Goal: Task Accomplishment & Management: Complete application form

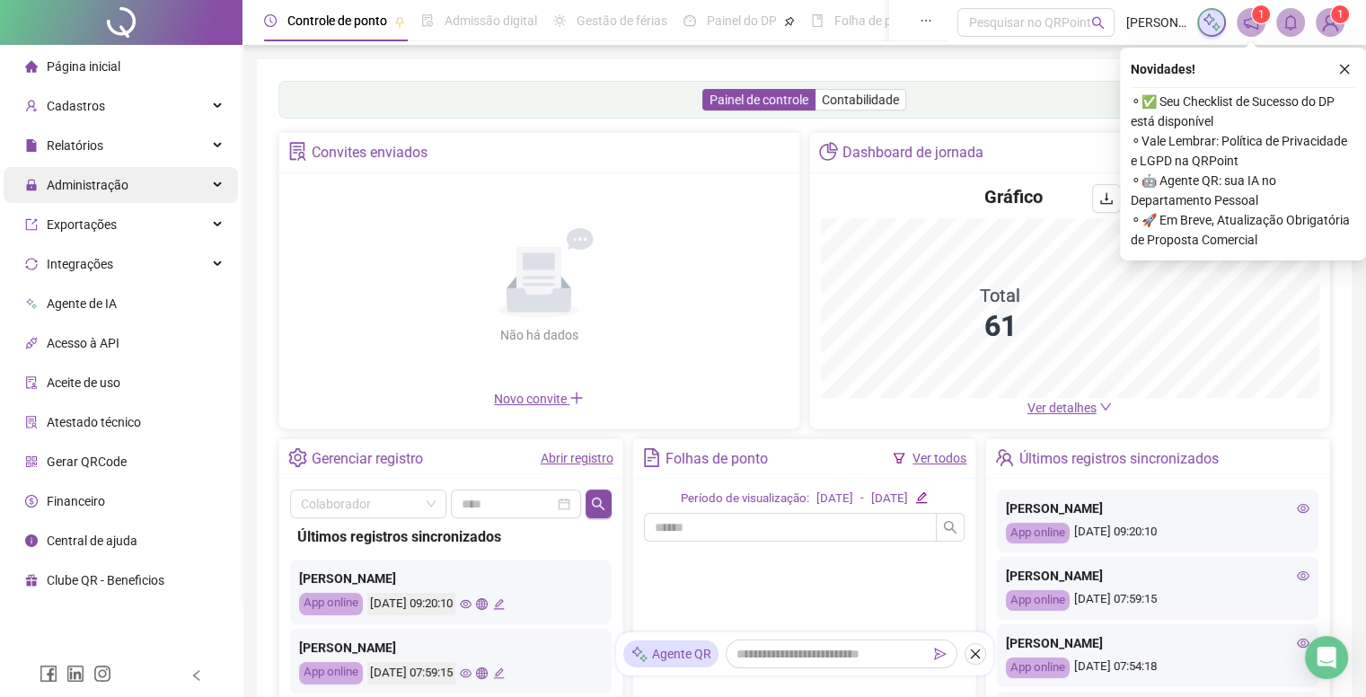
click at [86, 191] on span "Administração" at bounding box center [88, 185] width 82 height 14
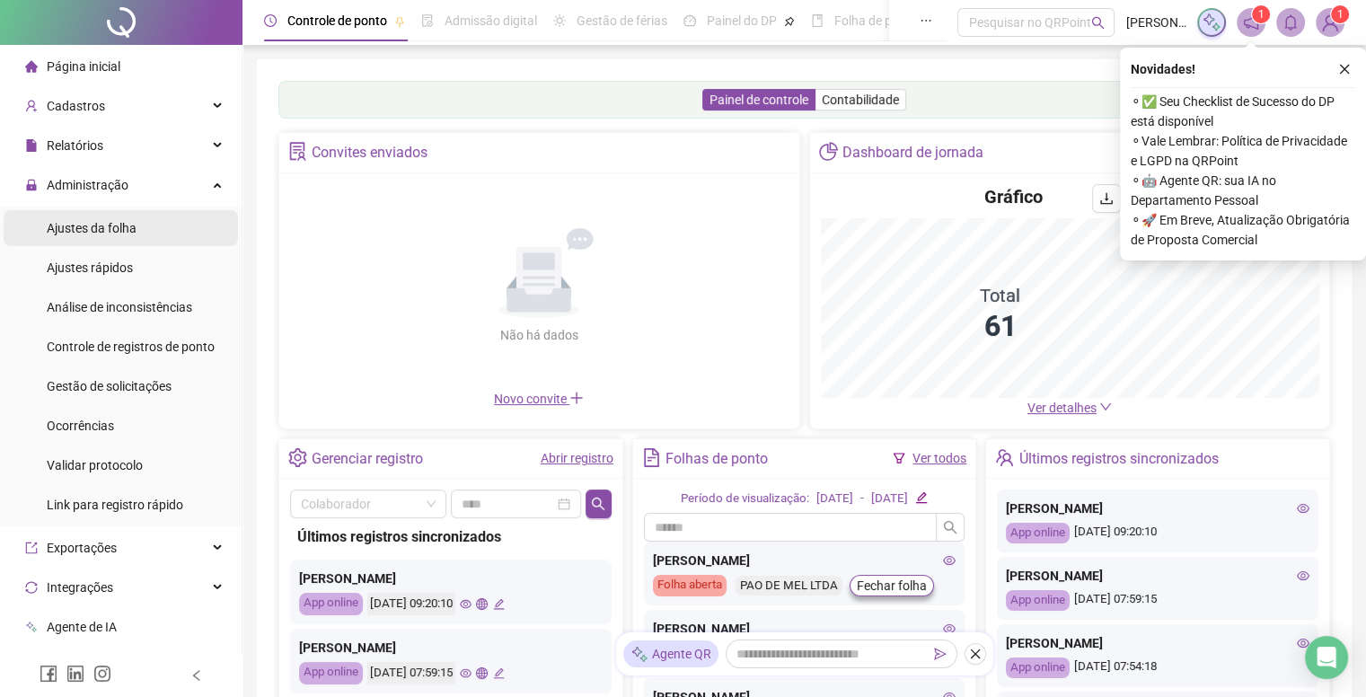
click at [142, 216] on li "Ajustes da folha" at bounding box center [121, 228] width 234 height 36
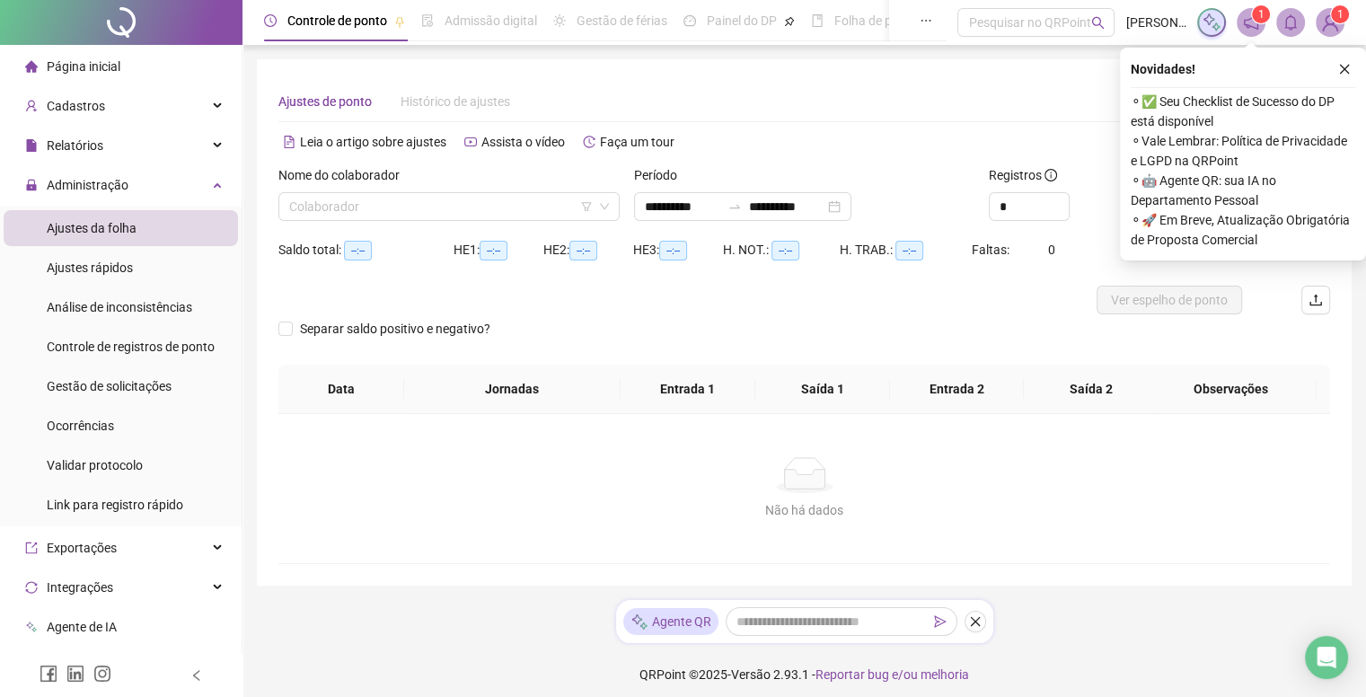
type input "**********"
click at [409, 199] on input "search" at bounding box center [441, 206] width 304 height 27
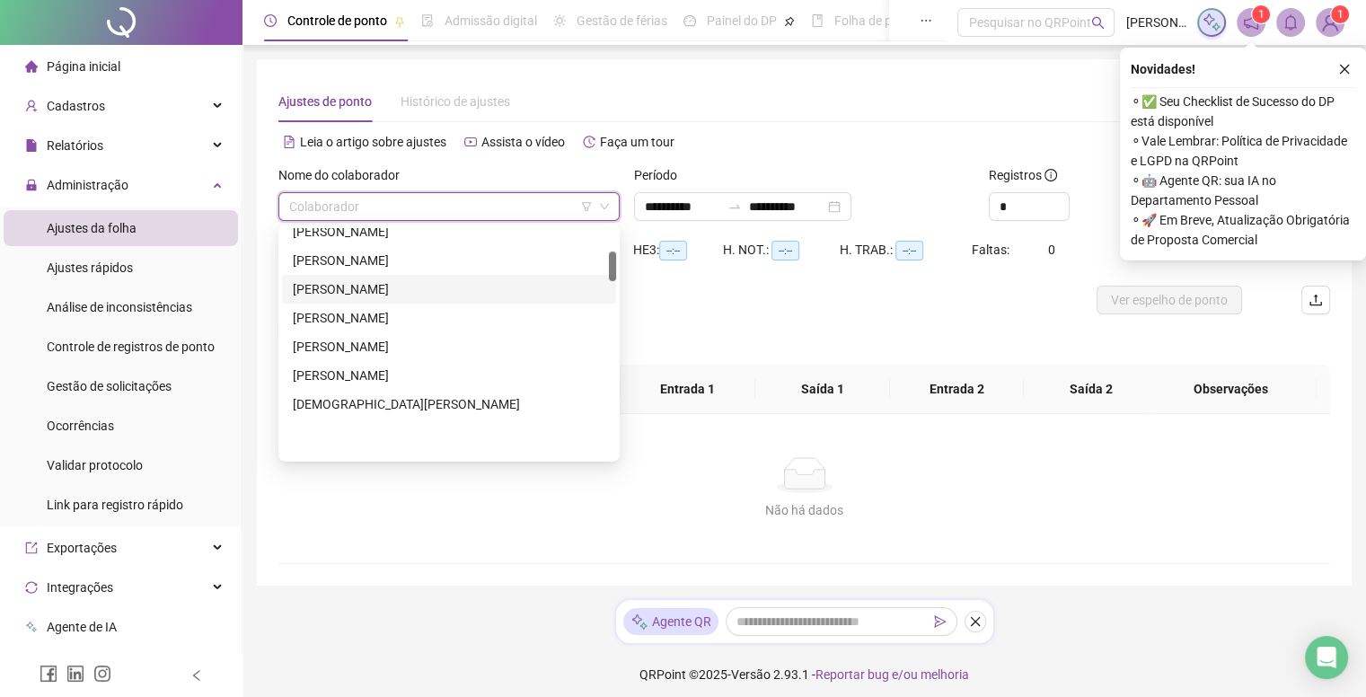
scroll to position [180, 0]
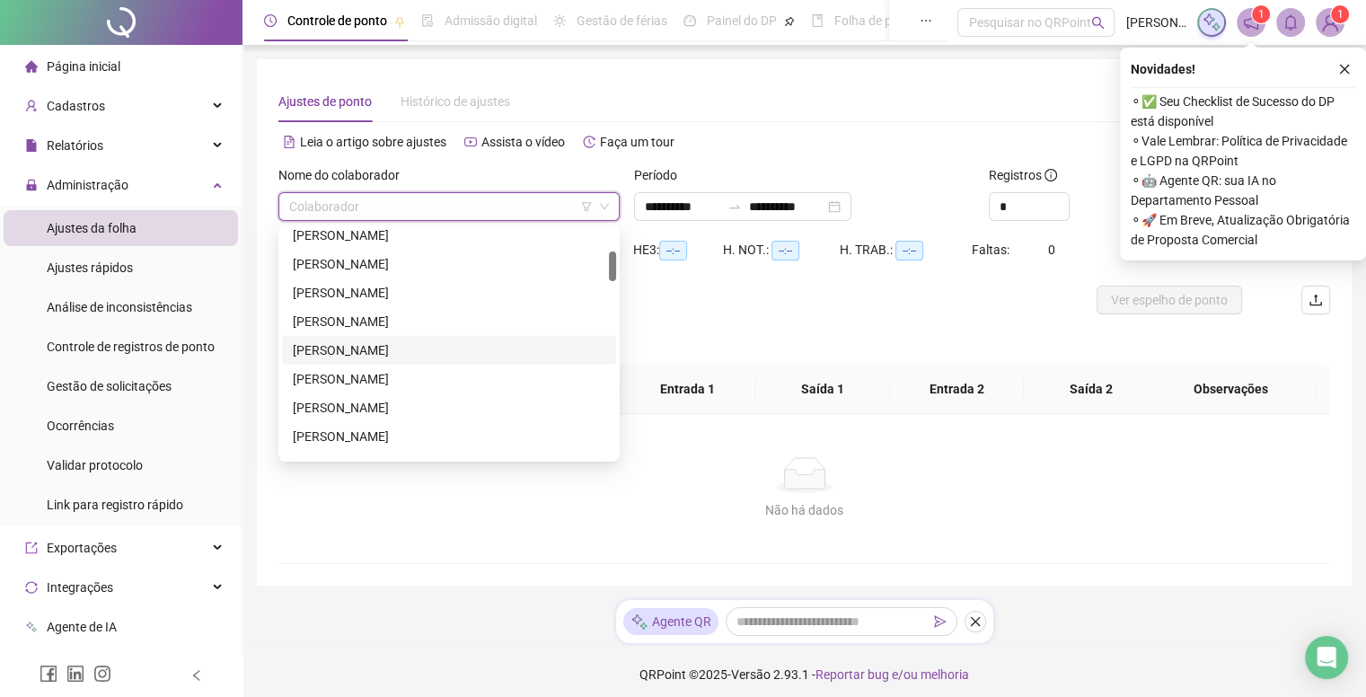
click at [362, 349] on div "[PERSON_NAME]" at bounding box center [449, 350] width 313 height 20
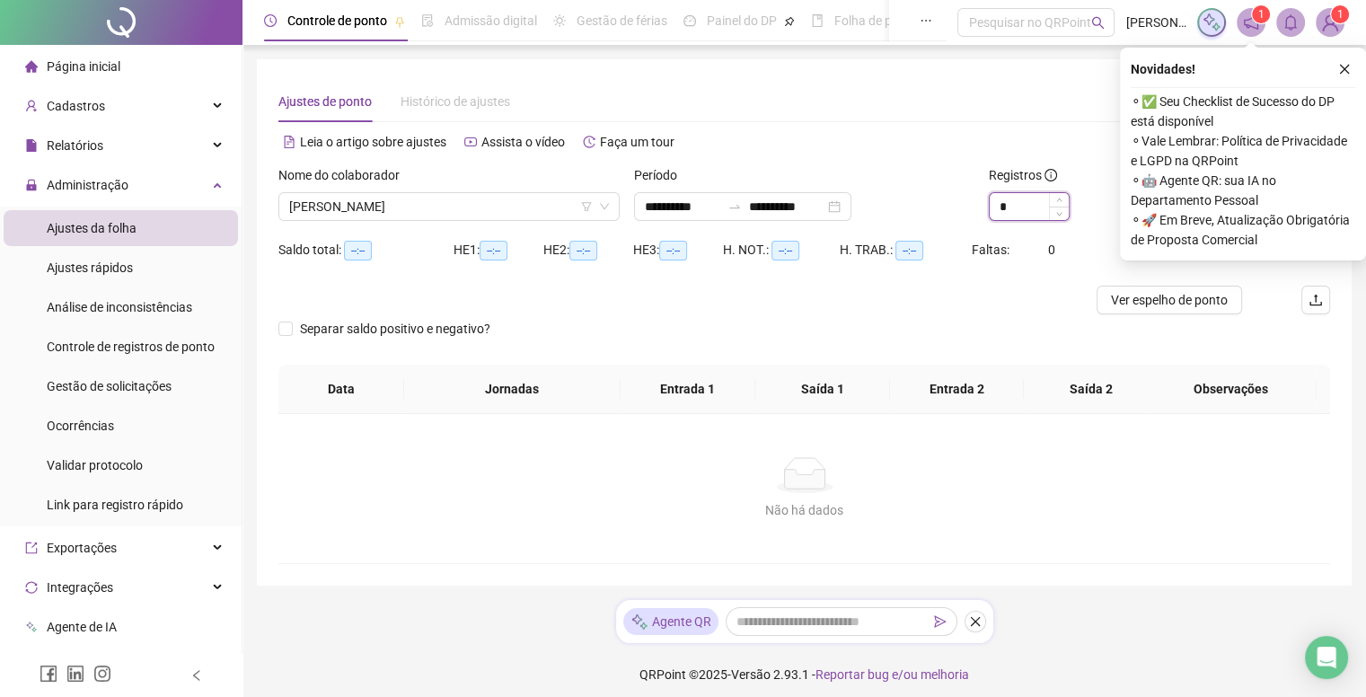
click at [1004, 208] on input "*" at bounding box center [1029, 206] width 79 height 27
type input "*"
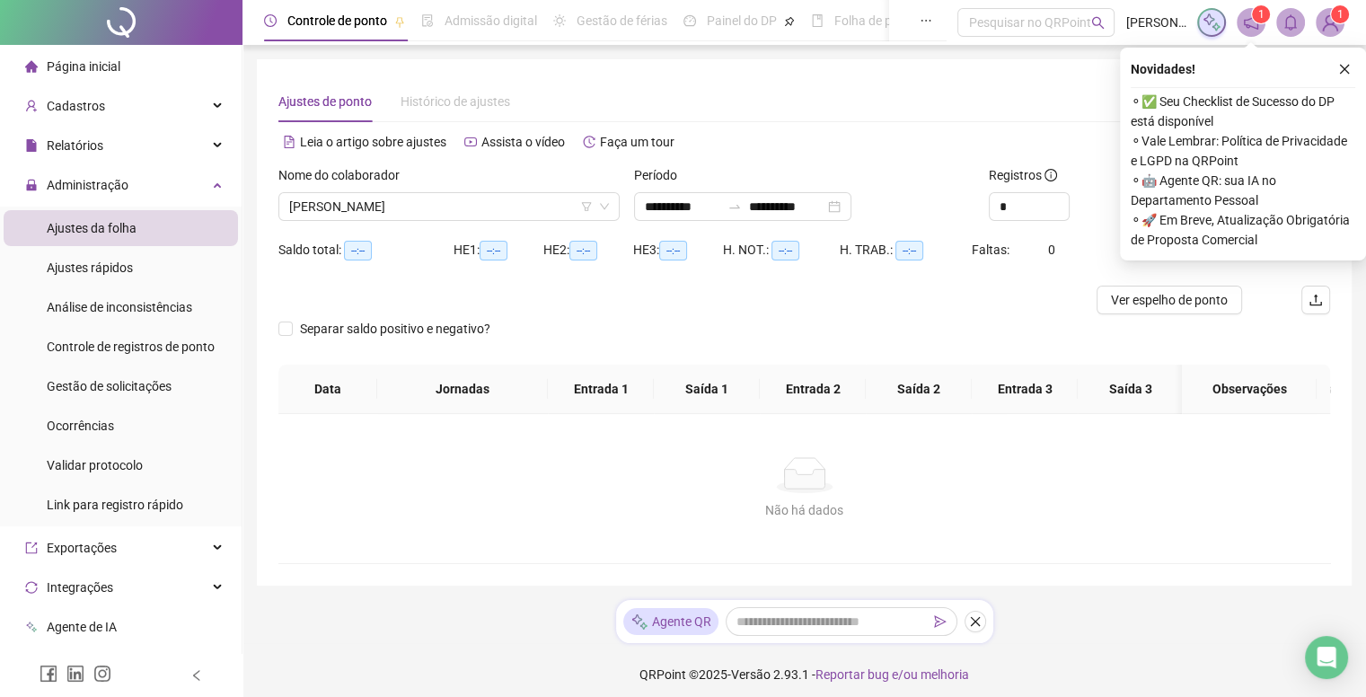
click at [1055, 339] on div "Separar saldo positivo e negativo?" at bounding box center [804, 339] width 1052 height 50
click at [1339, 66] on icon "close" at bounding box center [1344, 69] width 13 height 13
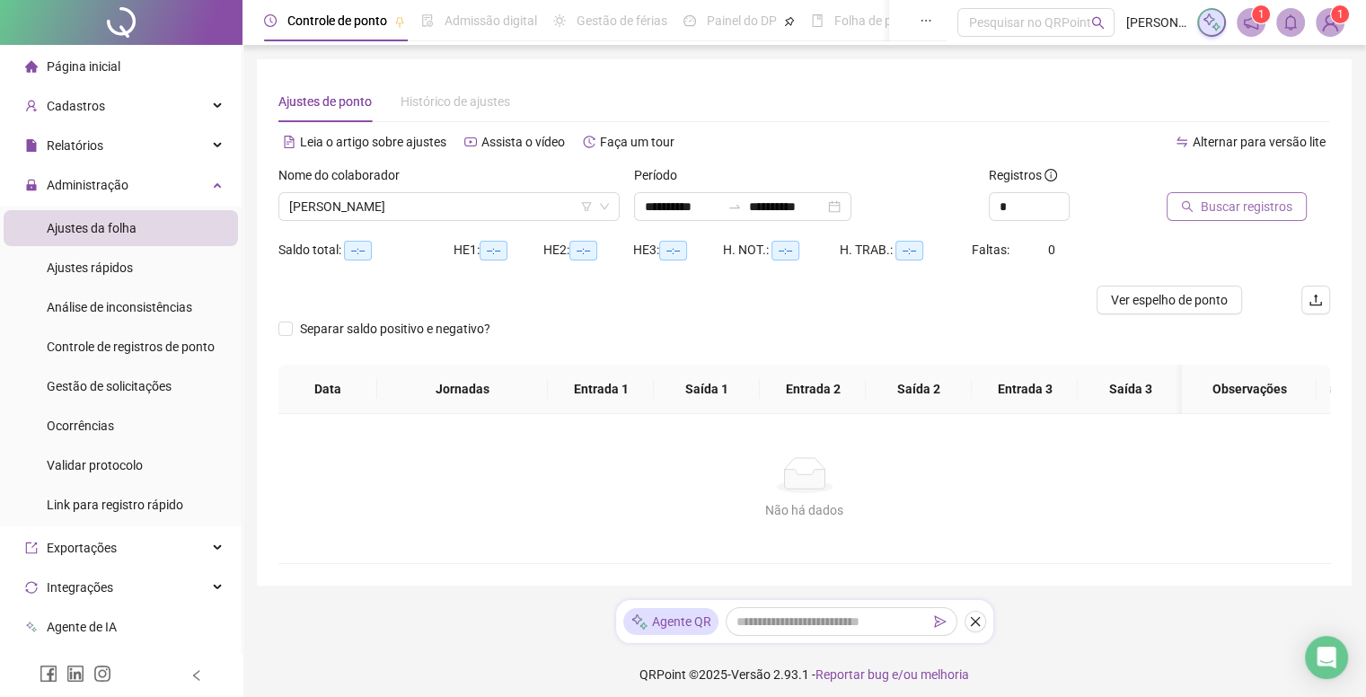
click at [1253, 209] on span "Buscar registros" at bounding box center [1247, 207] width 92 height 20
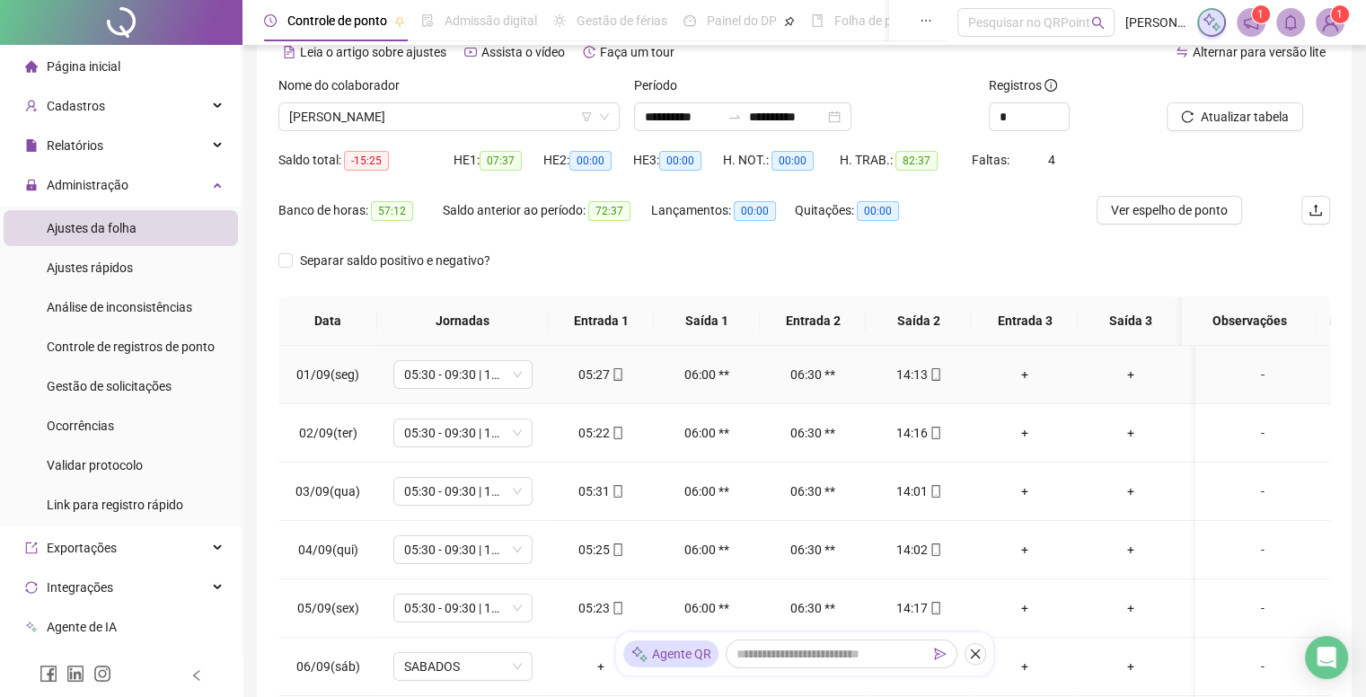
scroll to position [0, 0]
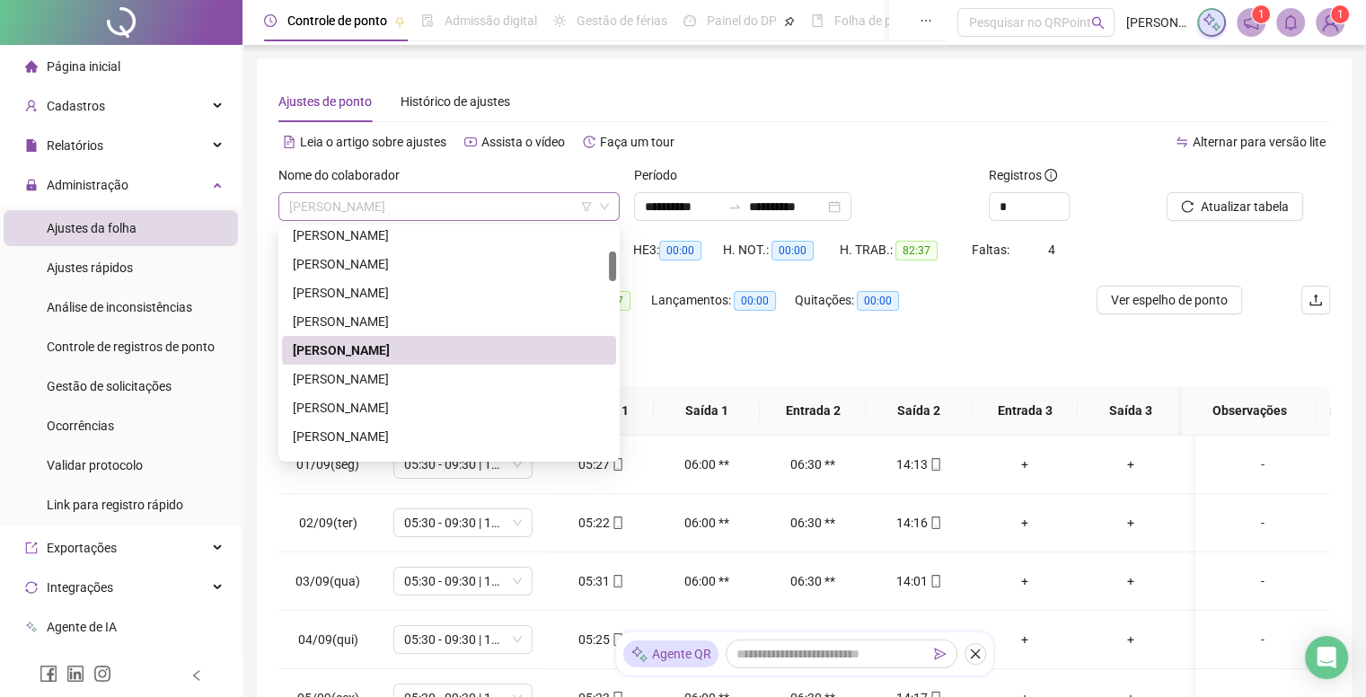
click at [469, 209] on span "[PERSON_NAME]" at bounding box center [449, 206] width 320 height 27
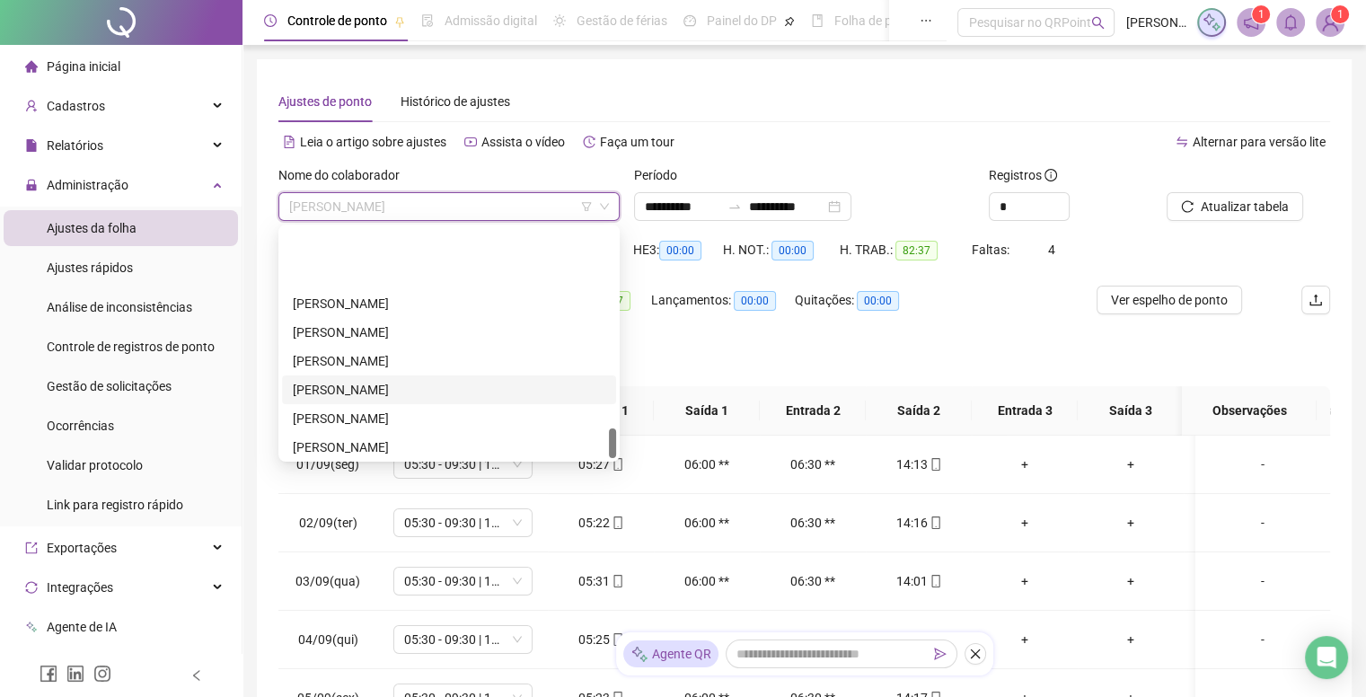
scroll to position [1524, 0]
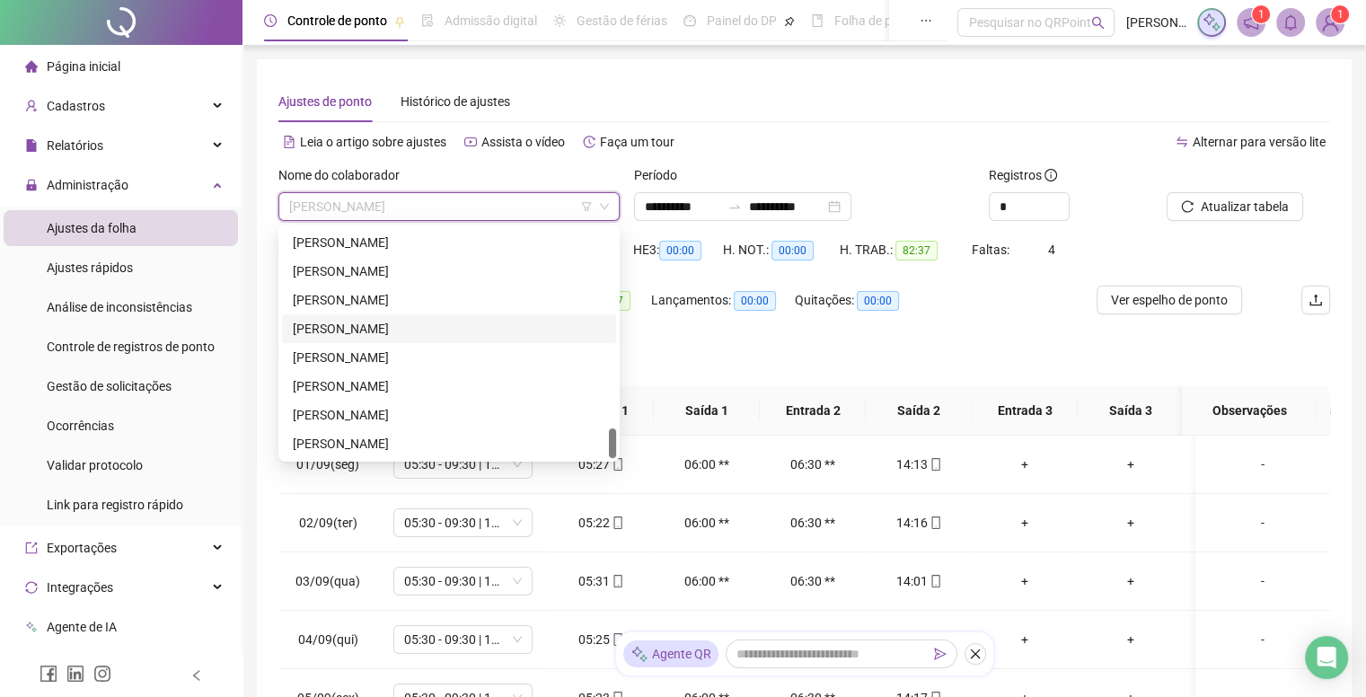
click at [393, 328] on div "[PERSON_NAME]" at bounding box center [449, 329] width 313 height 20
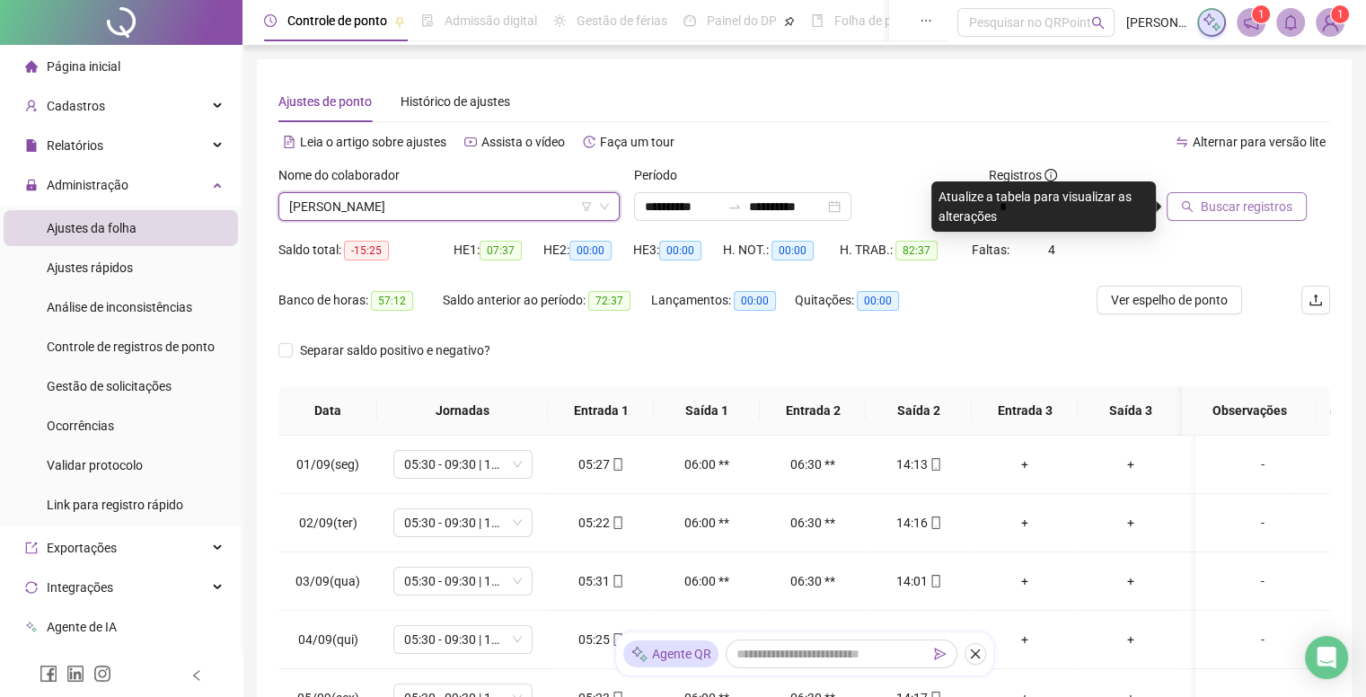
click at [1179, 204] on button "Buscar registros" at bounding box center [1237, 206] width 140 height 29
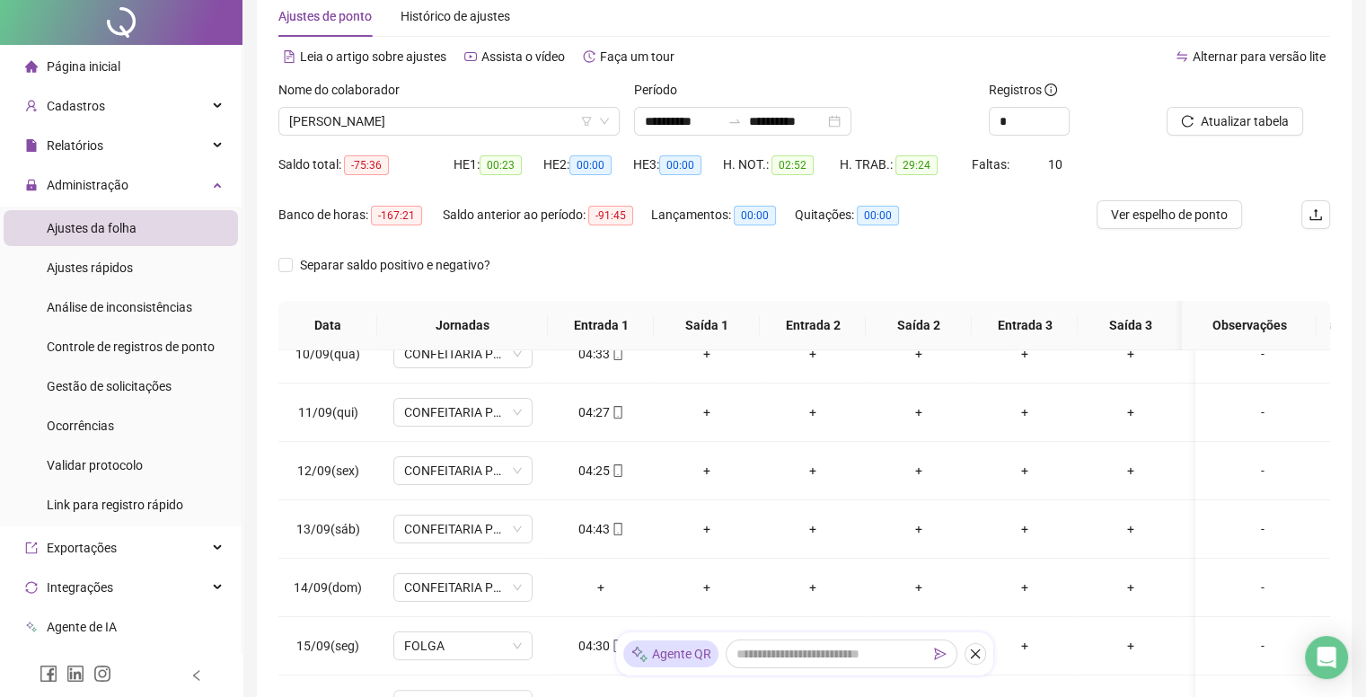
scroll to position [0, 0]
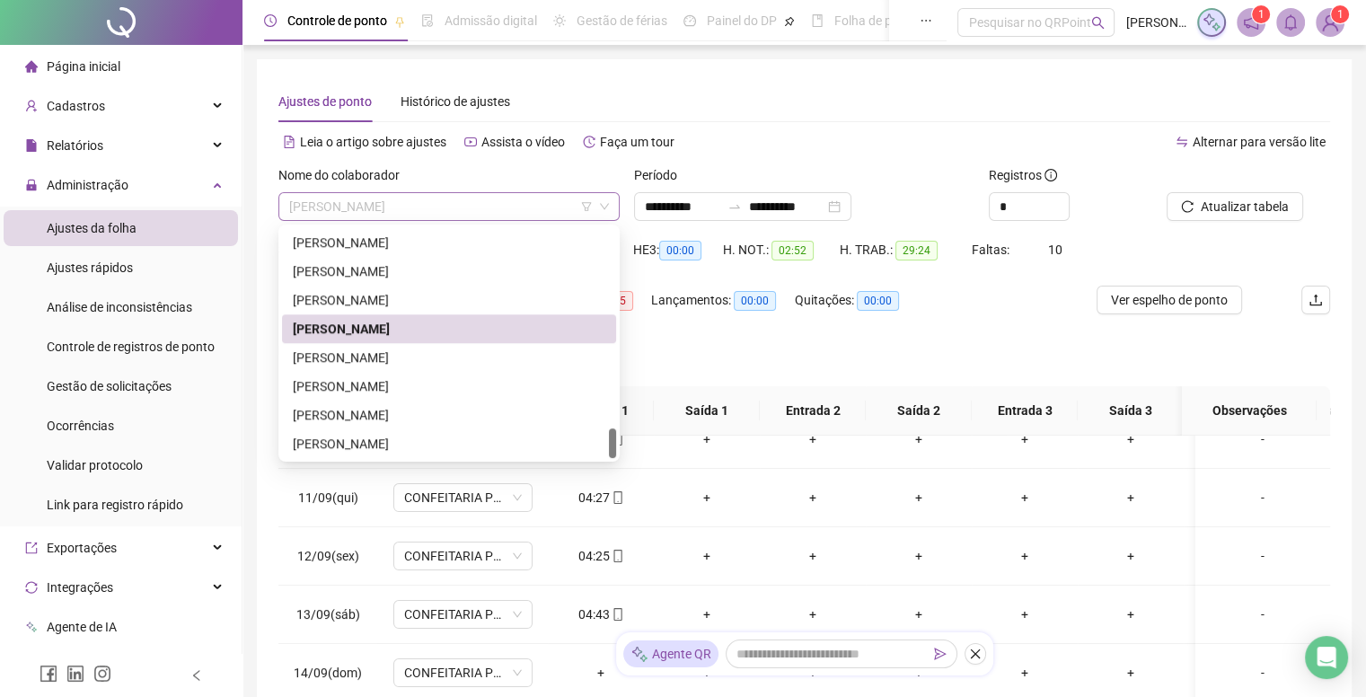
click at [395, 197] on span "[PERSON_NAME]" at bounding box center [449, 206] width 320 height 27
click at [682, 342] on div "Separar saldo positivo e negativo?" at bounding box center [804, 361] width 1052 height 50
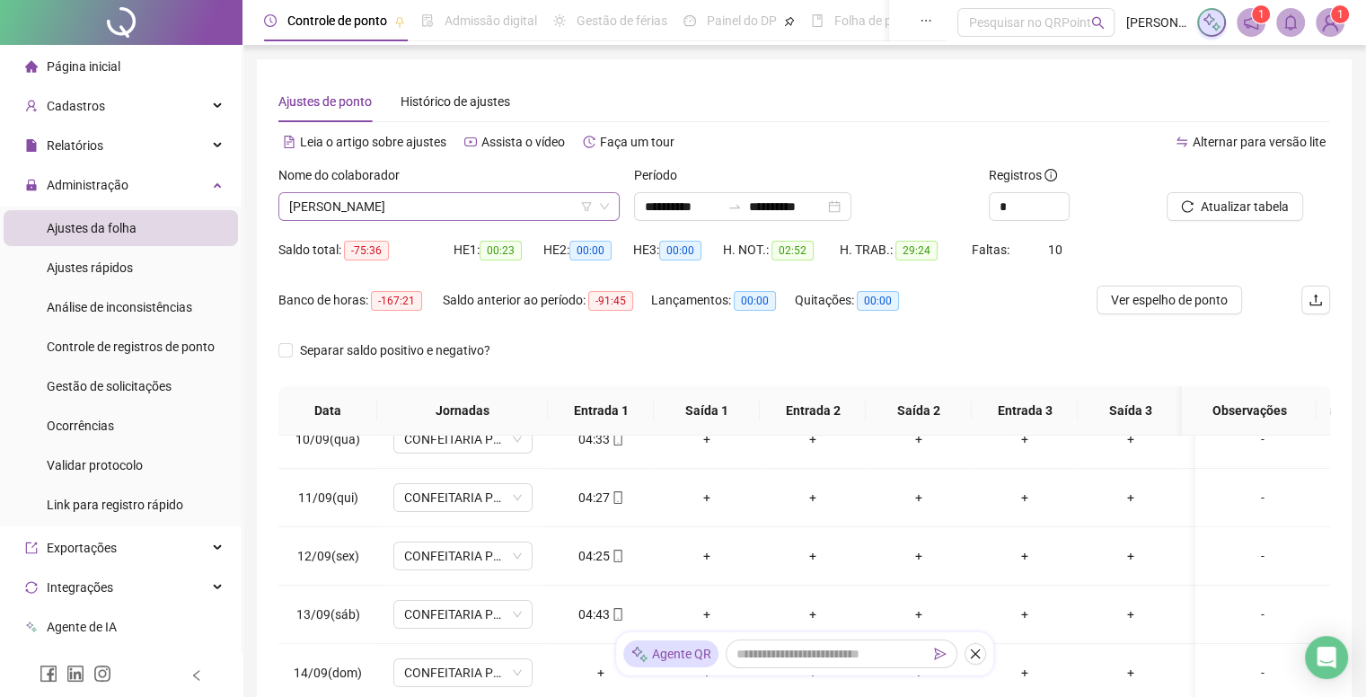
click at [448, 197] on span "[PERSON_NAME]" at bounding box center [449, 206] width 320 height 27
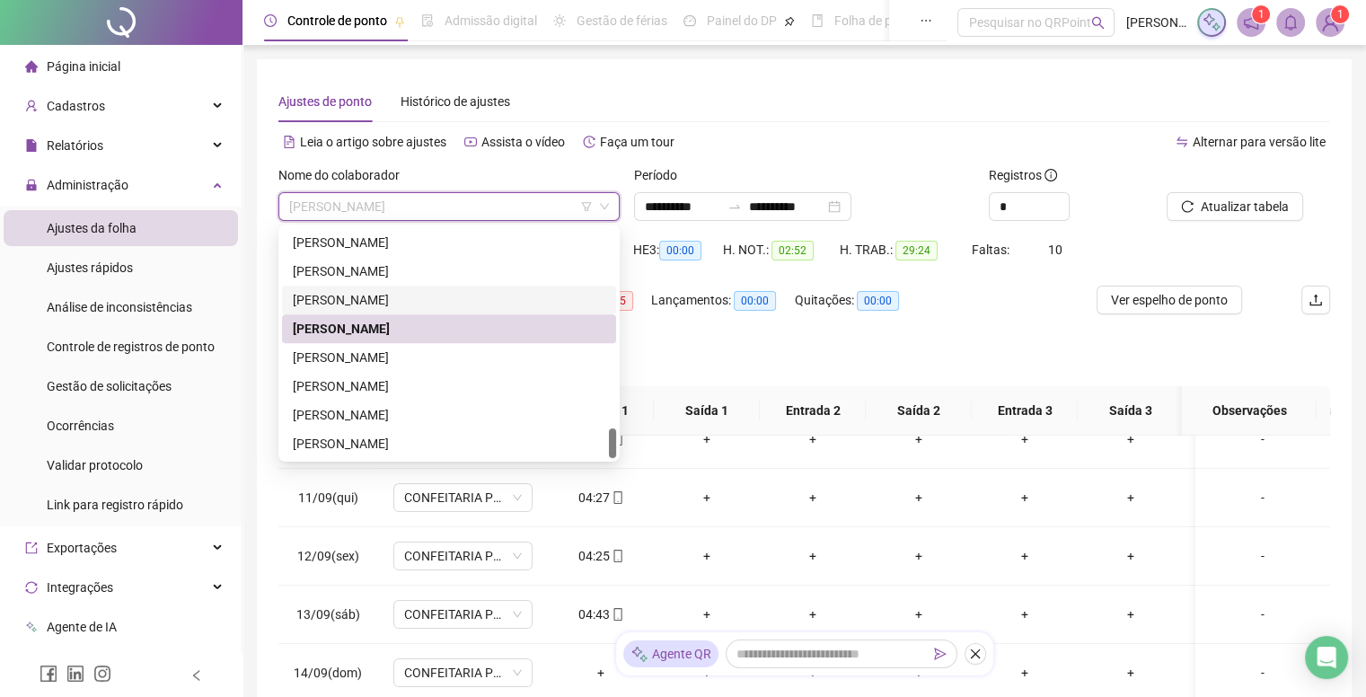
scroll to position [1434, 0]
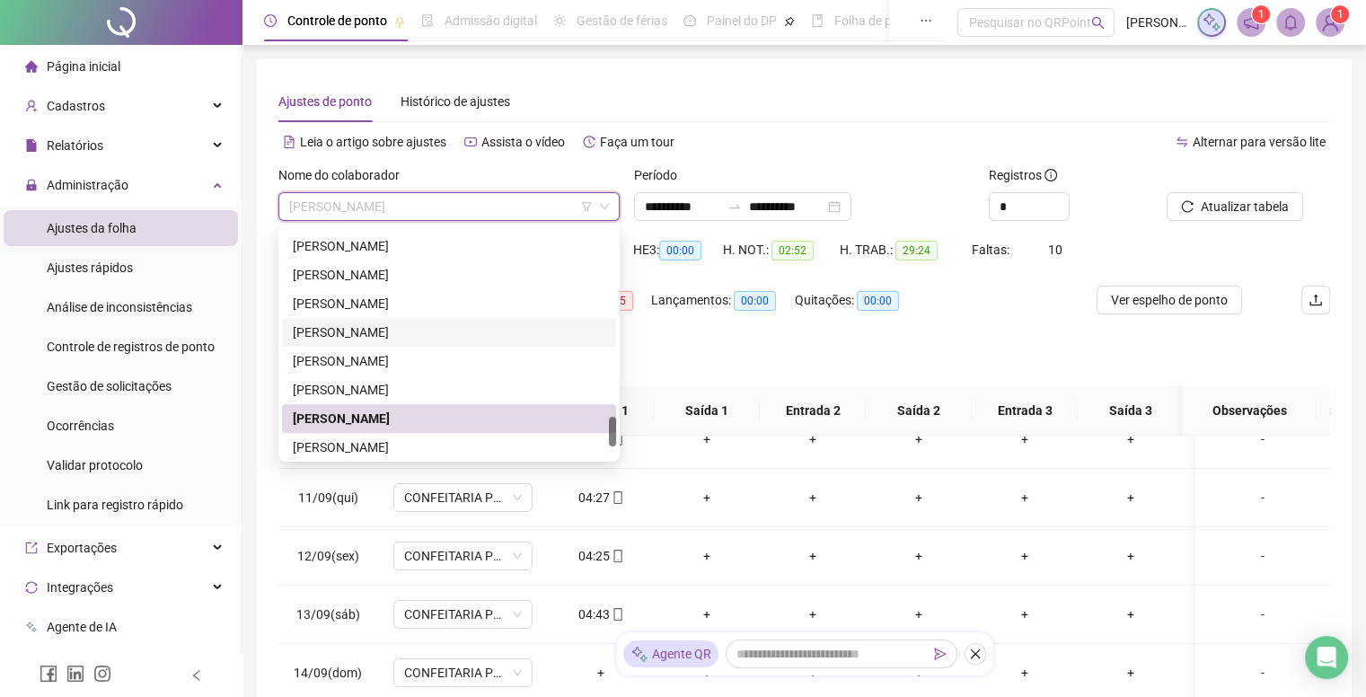
click at [352, 339] on div "[PERSON_NAME]" at bounding box center [449, 332] width 313 height 20
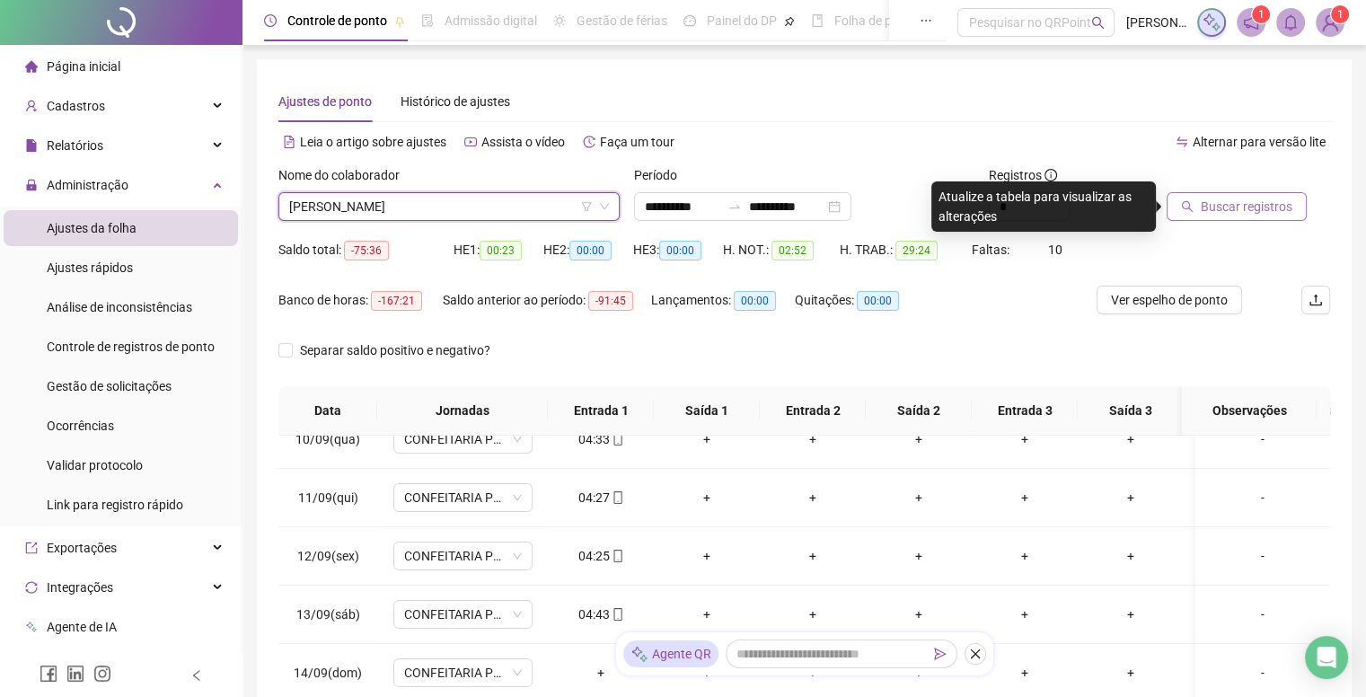
click at [1215, 209] on span "Buscar registros" at bounding box center [1247, 207] width 92 height 20
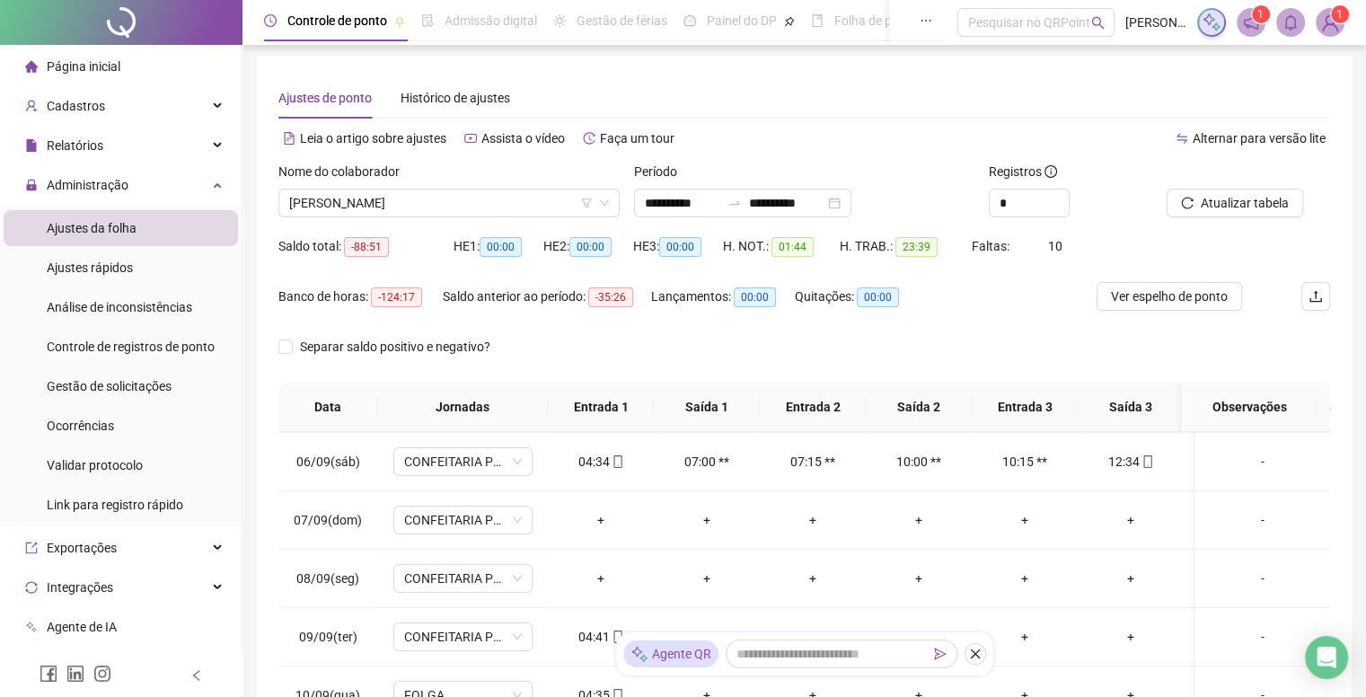
scroll to position [0, 0]
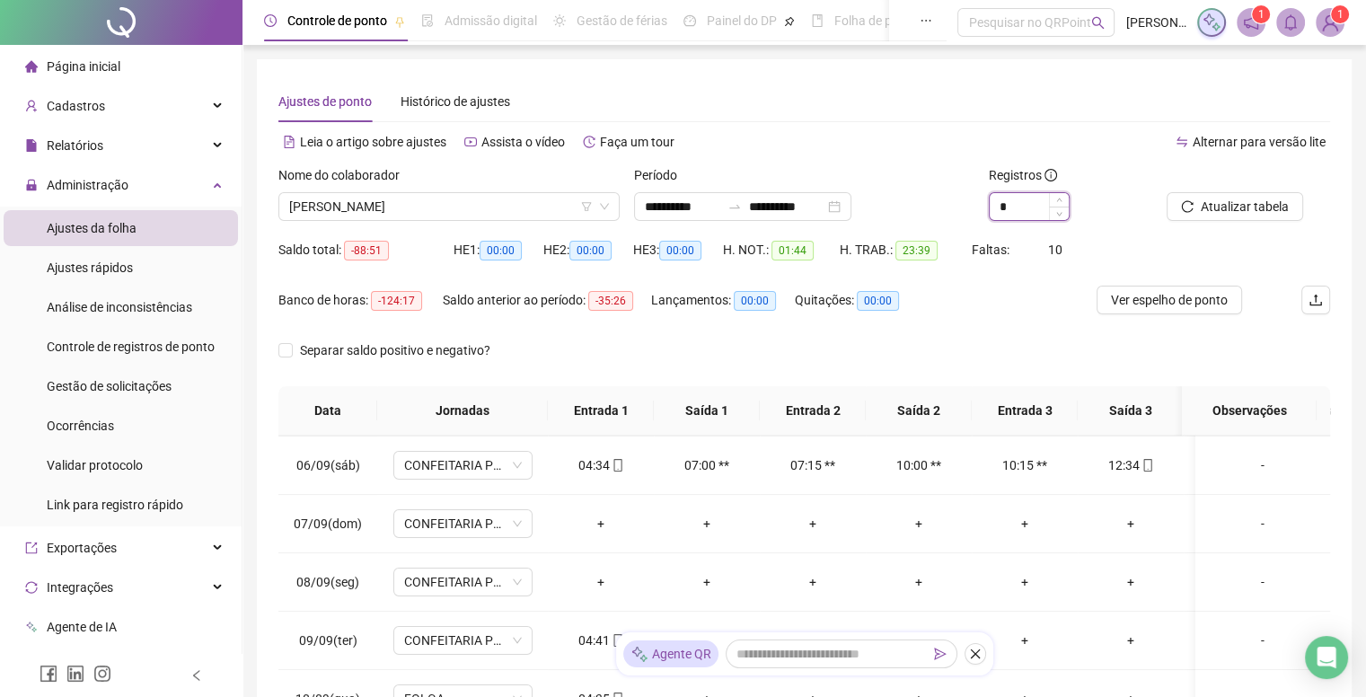
click at [1024, 212] on input "*" at bounding box center [1029, 206] width 79 height 27
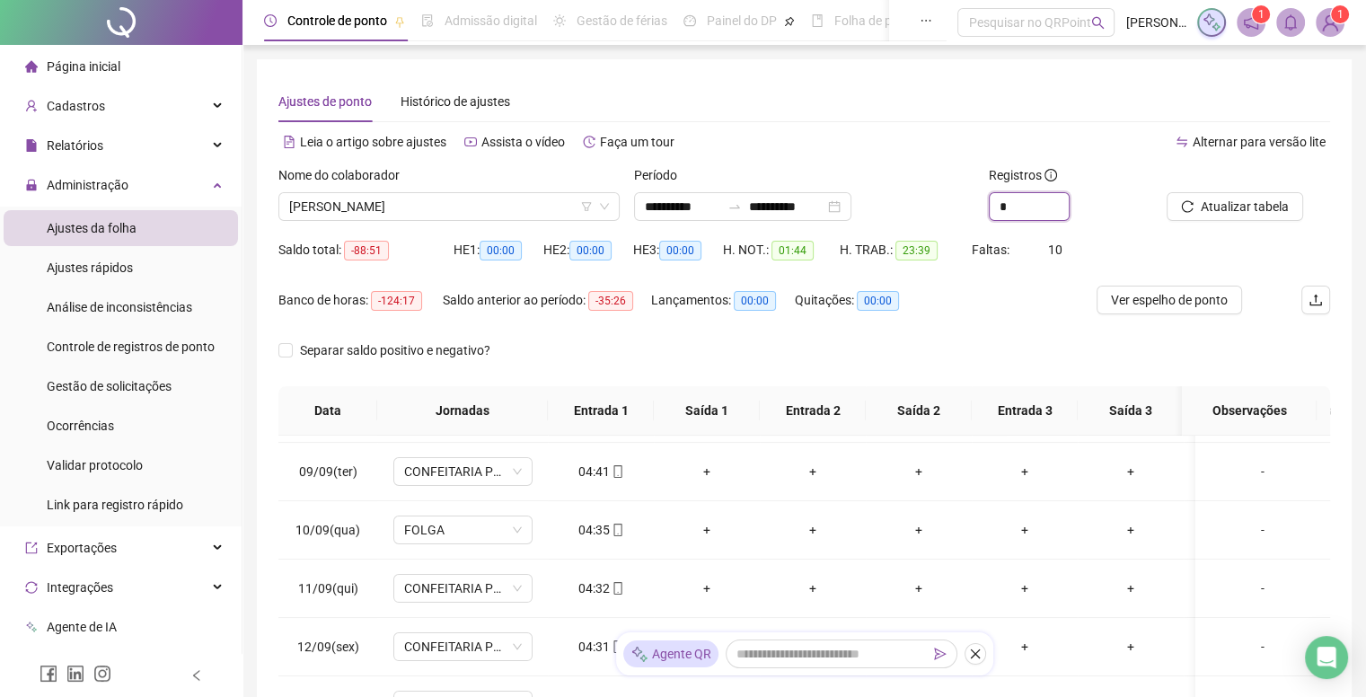
scroll to position [561, 0]
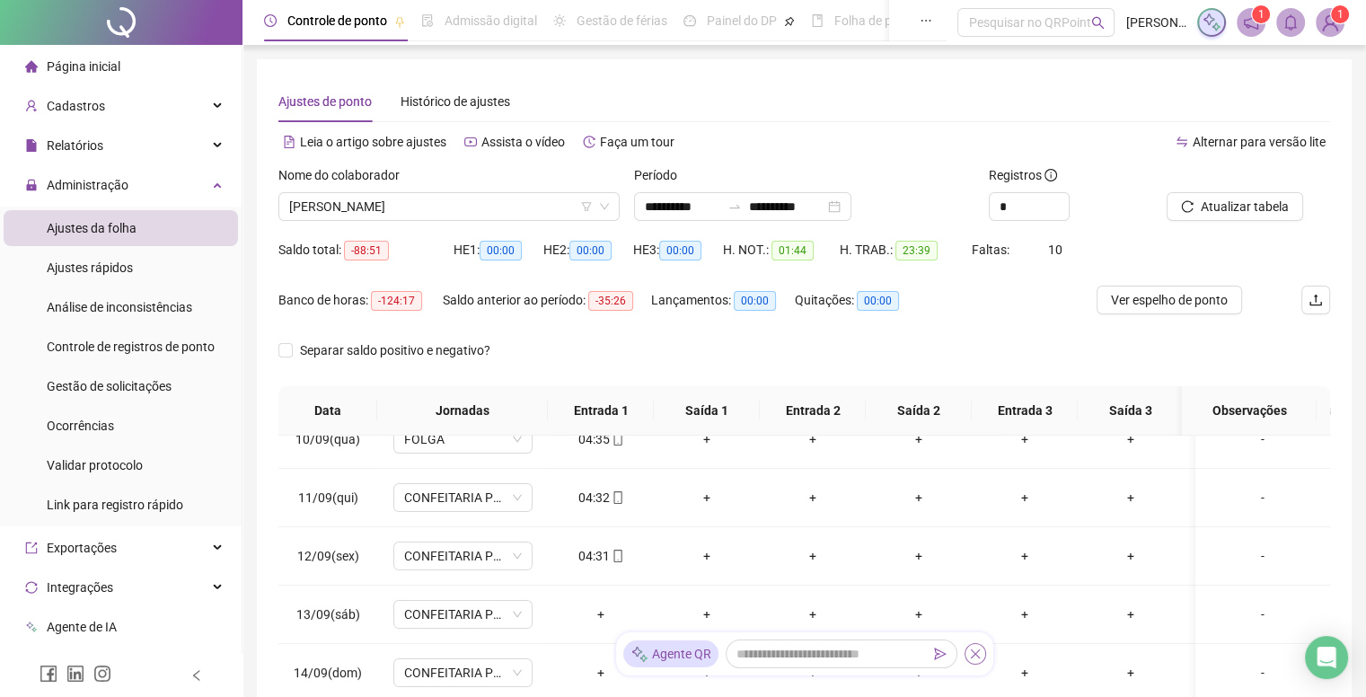
click at [970, 662] on button "button" at bounding box center [976, 654] width 22 height 22
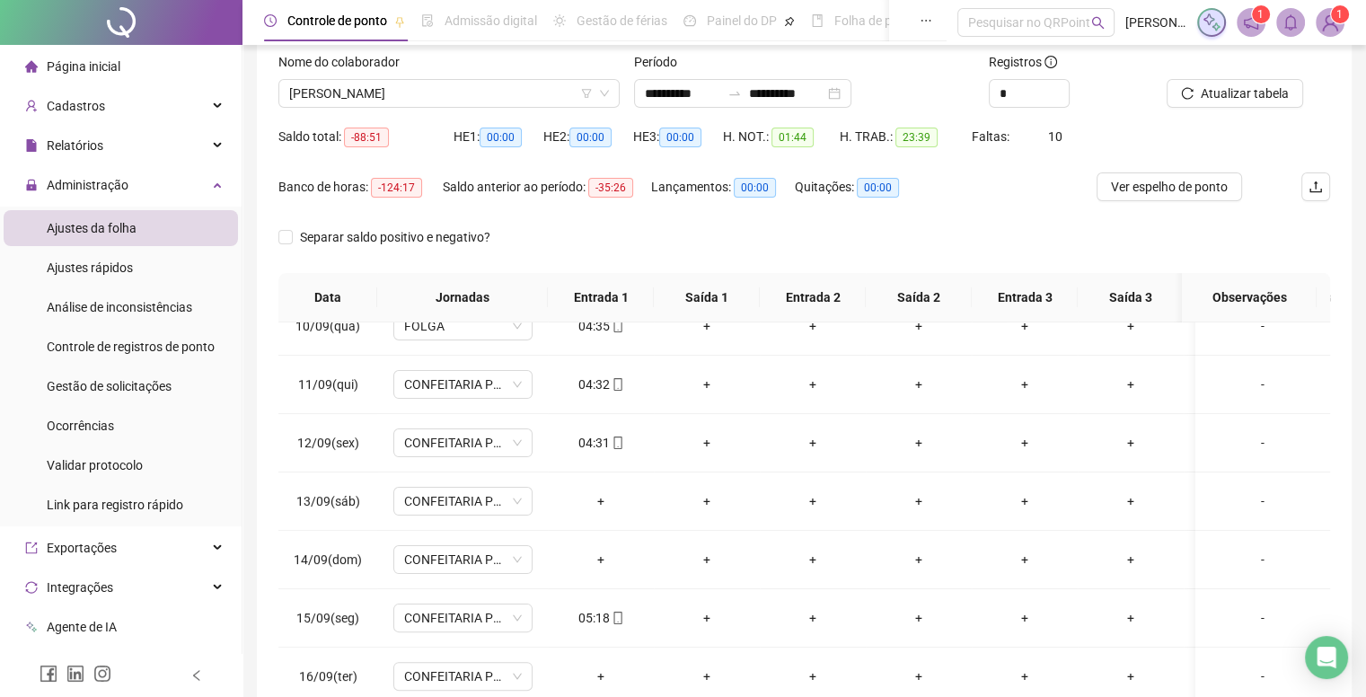
scroll to position [0, 0]
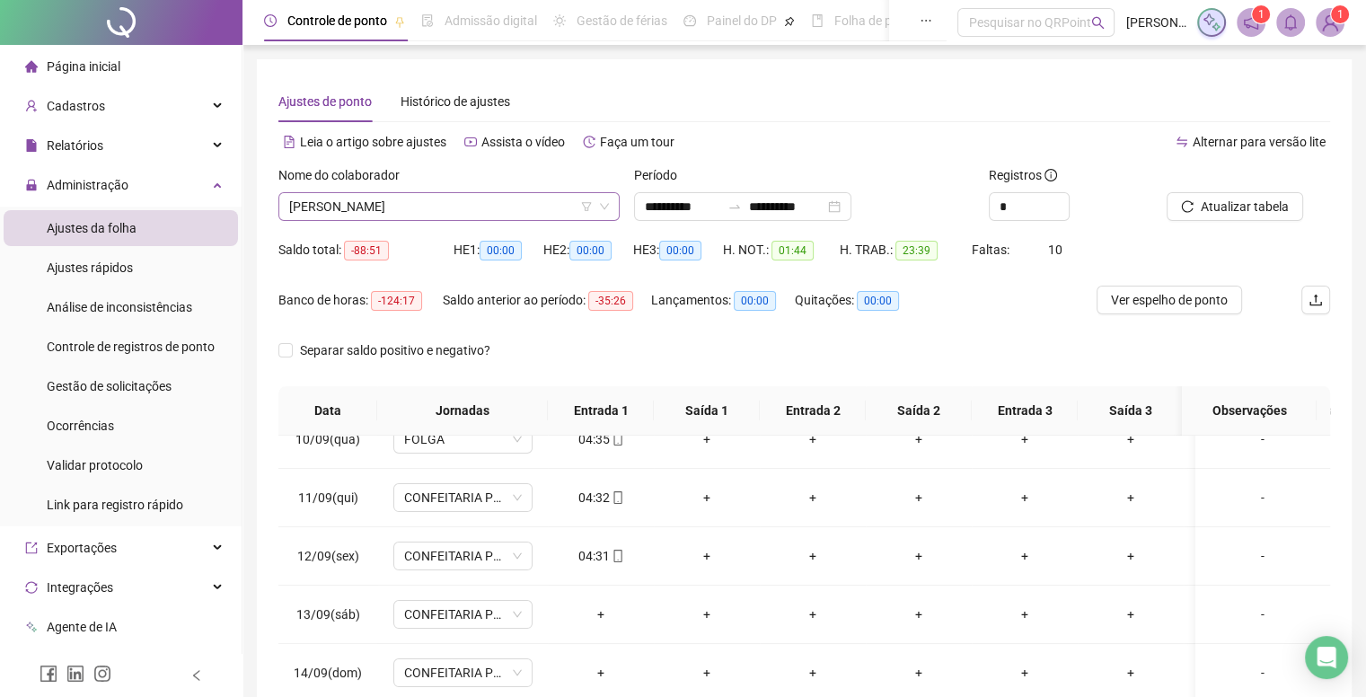
click at [455, 211] on span "[PERSON_NAME]" at bounding box center [449, 206] width 320 height 27
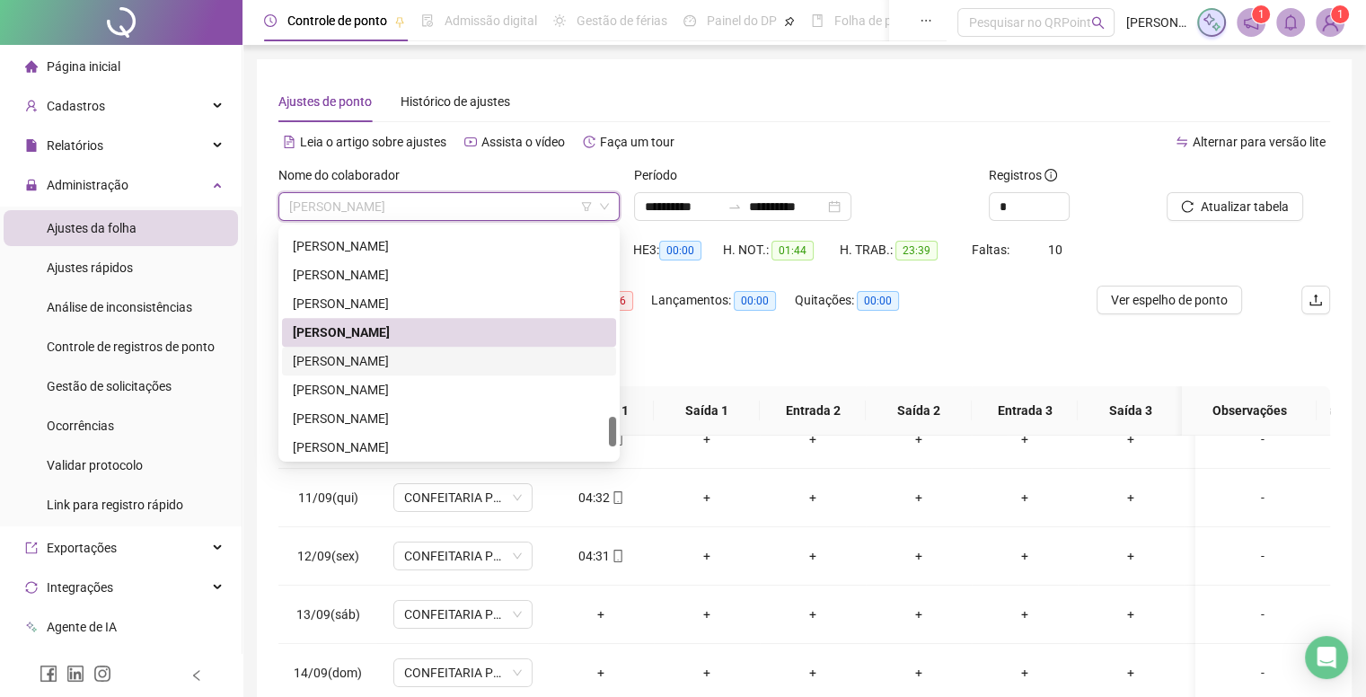
click at [733, 340] on div "Separar saldo positivo e negativo?" at bounding box center [804, 361] width 1052 height 50
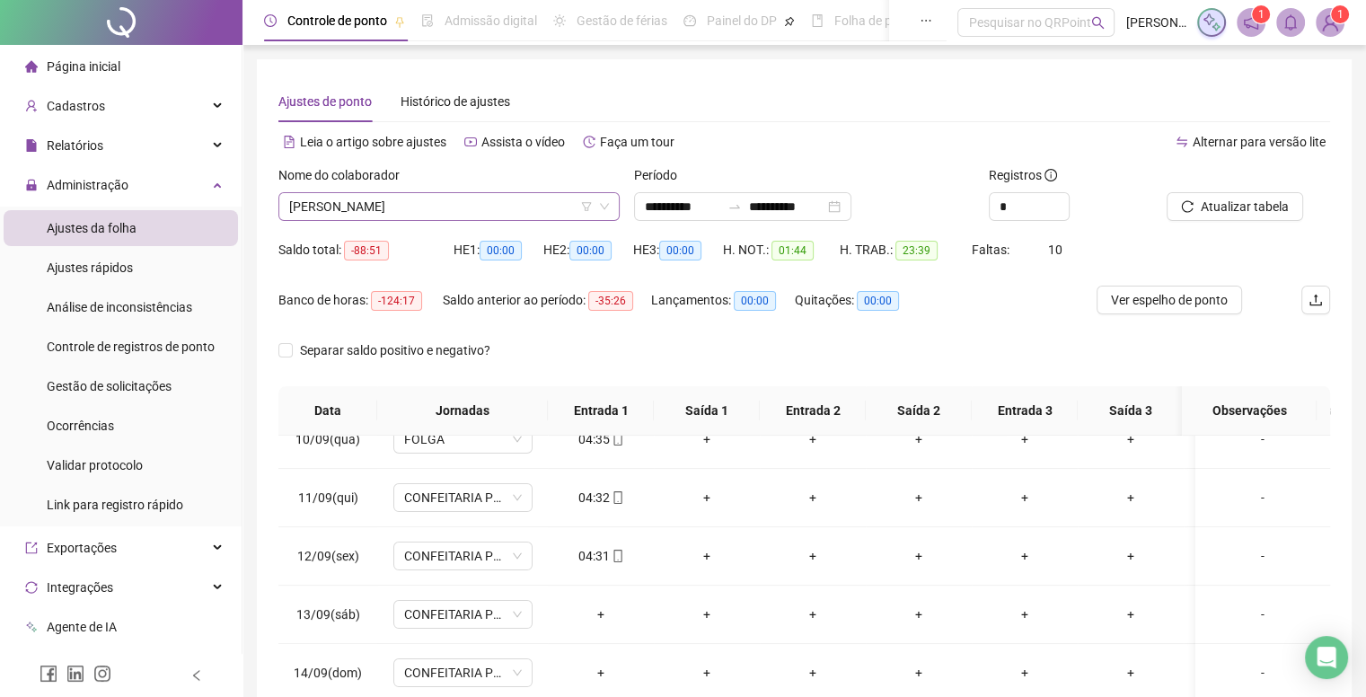
click at [474, 212] on span "[PERSON_NAME]" at bounding box center [449, 206] width 320 height 27
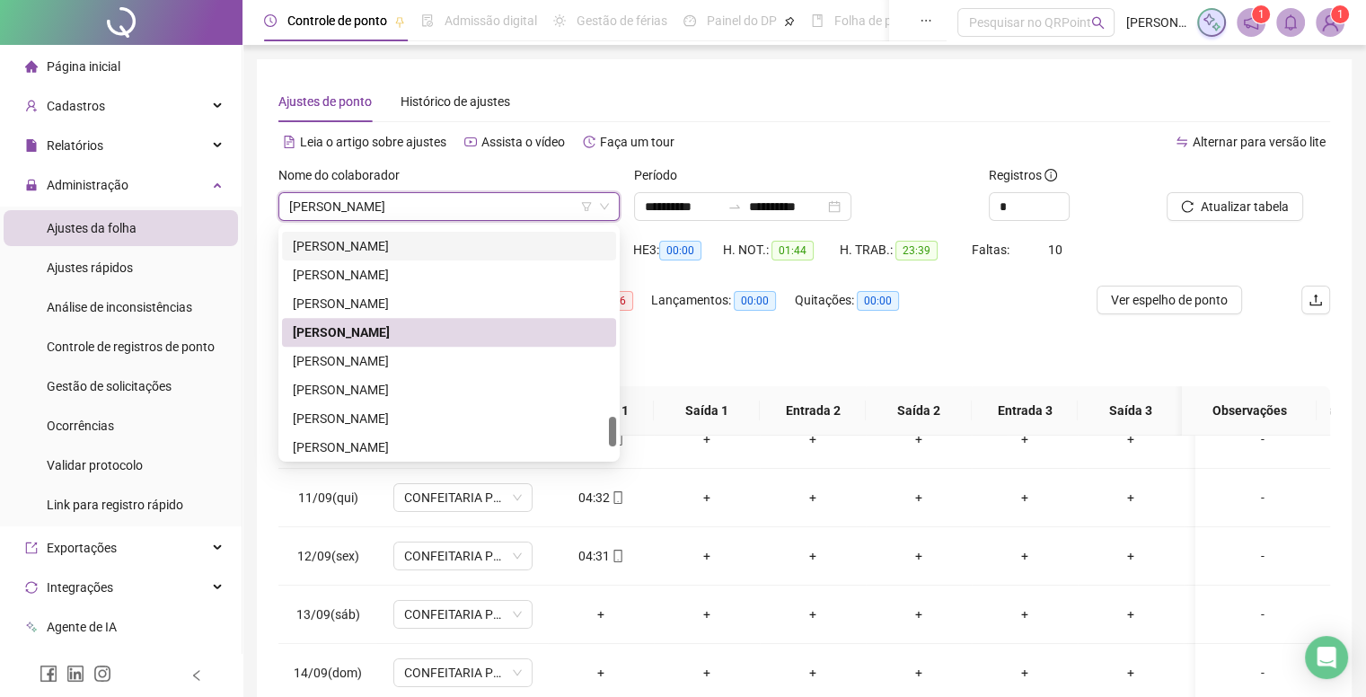
click at [791, 328] on div "Lançamentos: 00:00" at bounding box center [723, 311] width 144 height 50
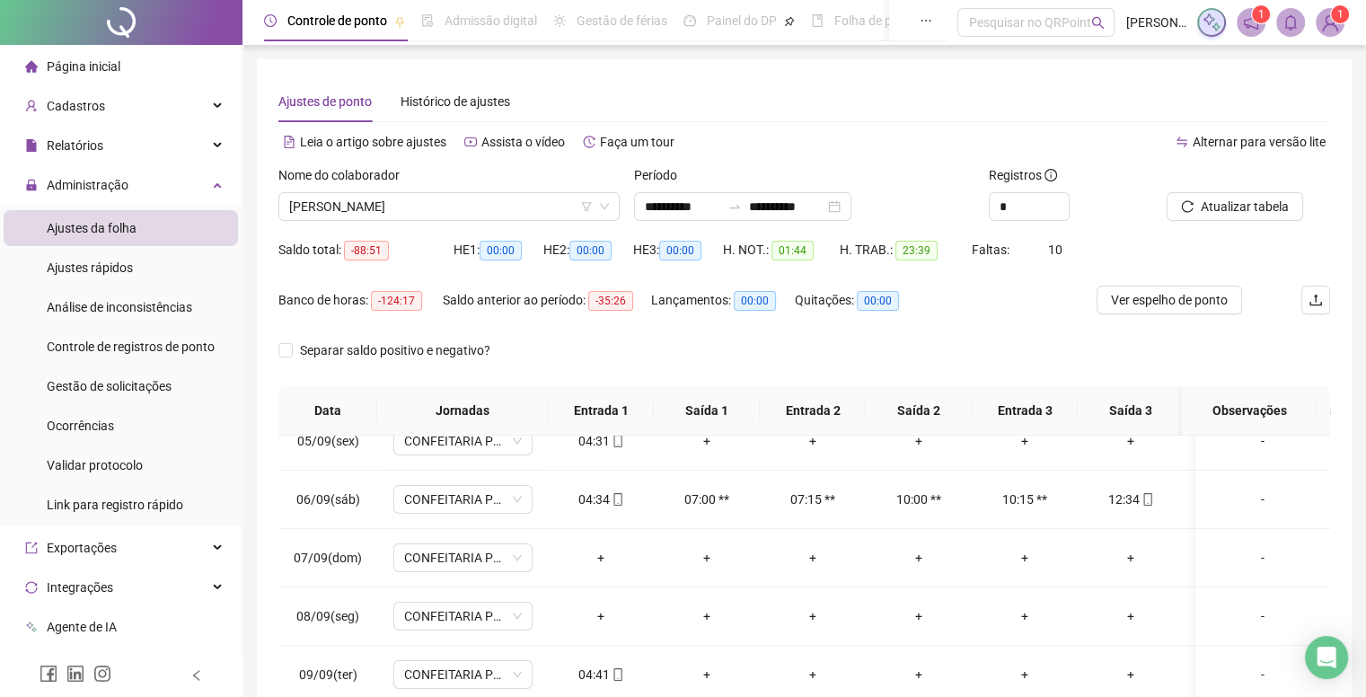
scroll to position [201, 0]
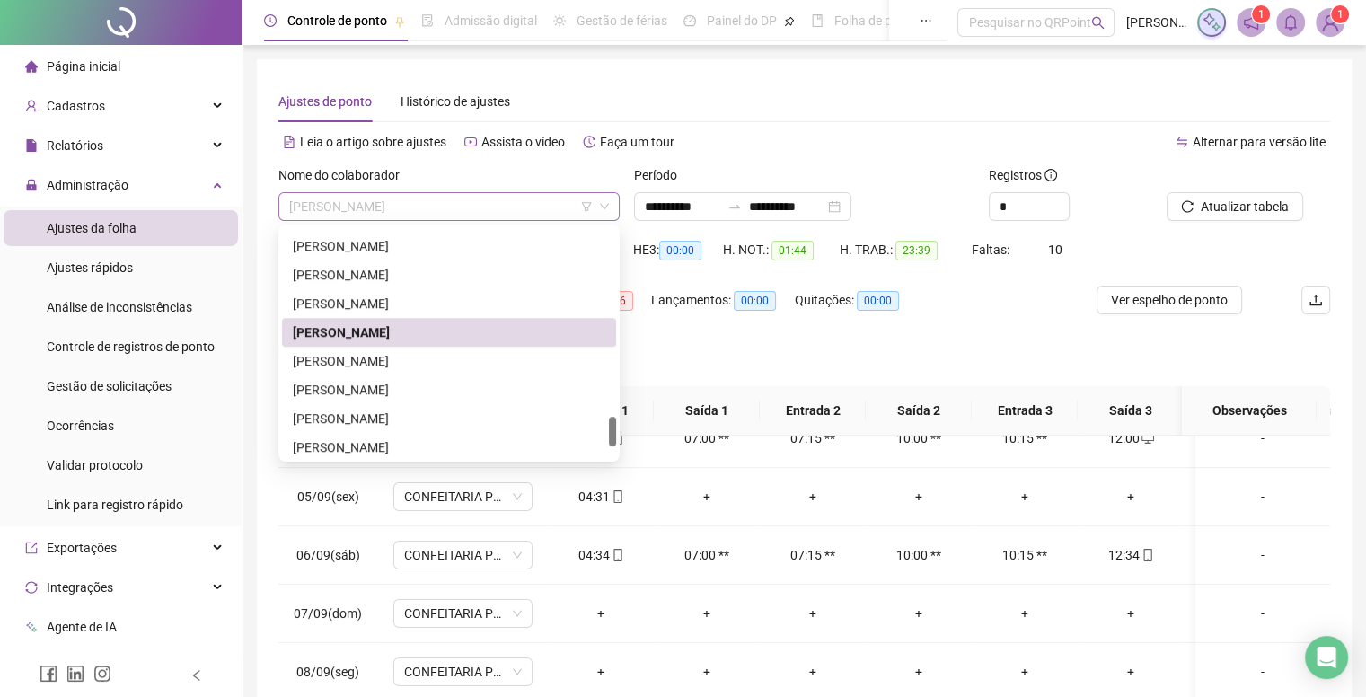
click at [499, 214] on span "[PERSON_NAME]" at bounding box center [449, 206] width 320 height 27
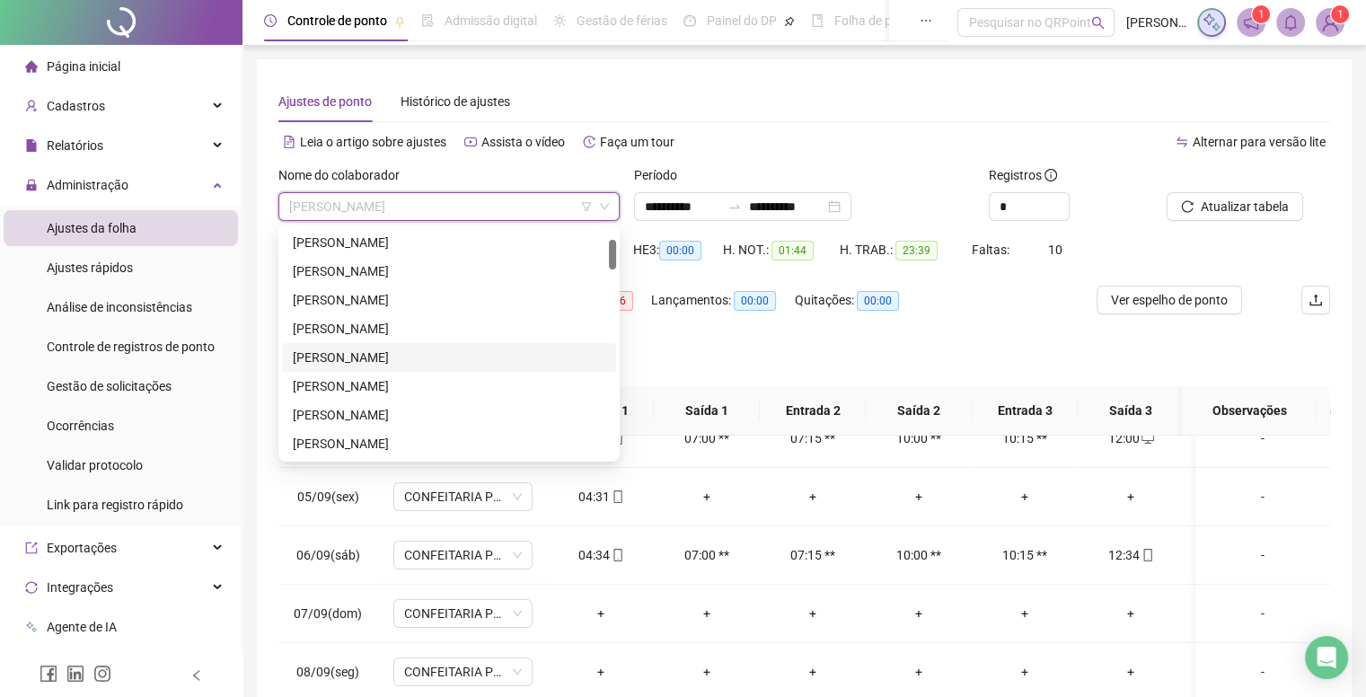
scroll to position [90, 0]
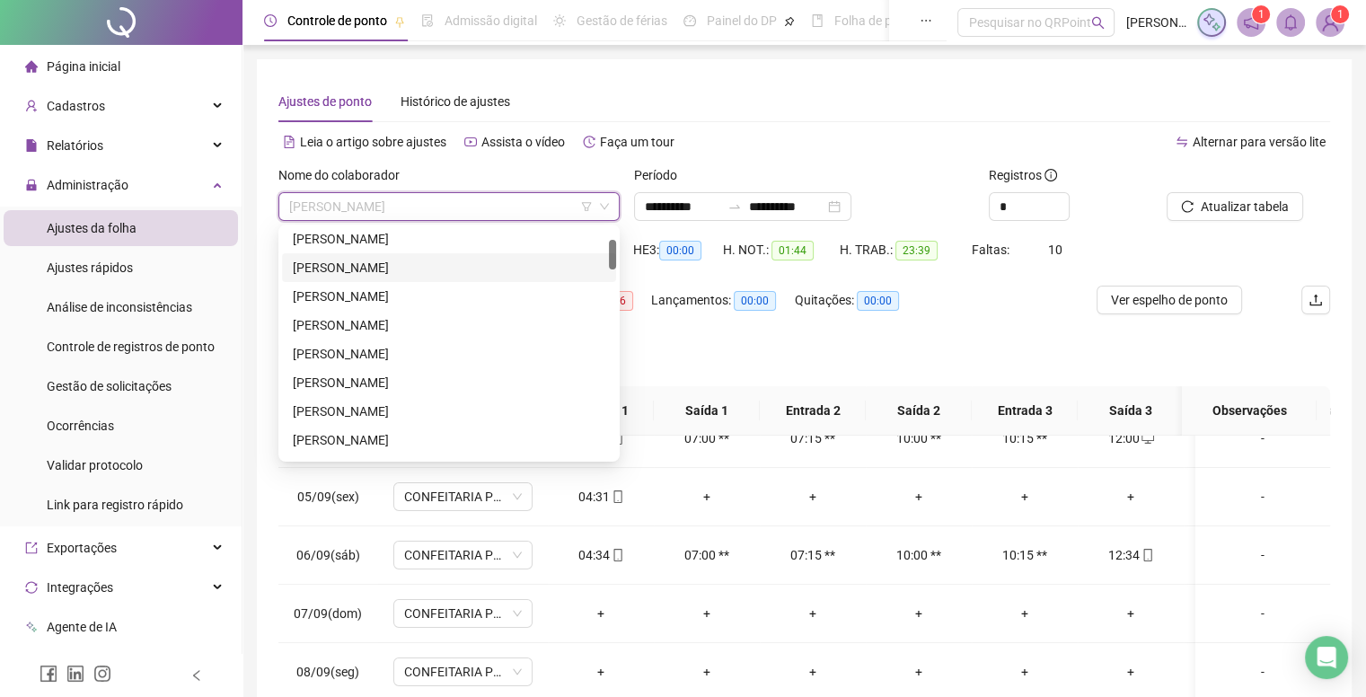
click at [359, 276] on div "[PERSON_NAME]" at bounding box center [449, 268] width 313 height 20
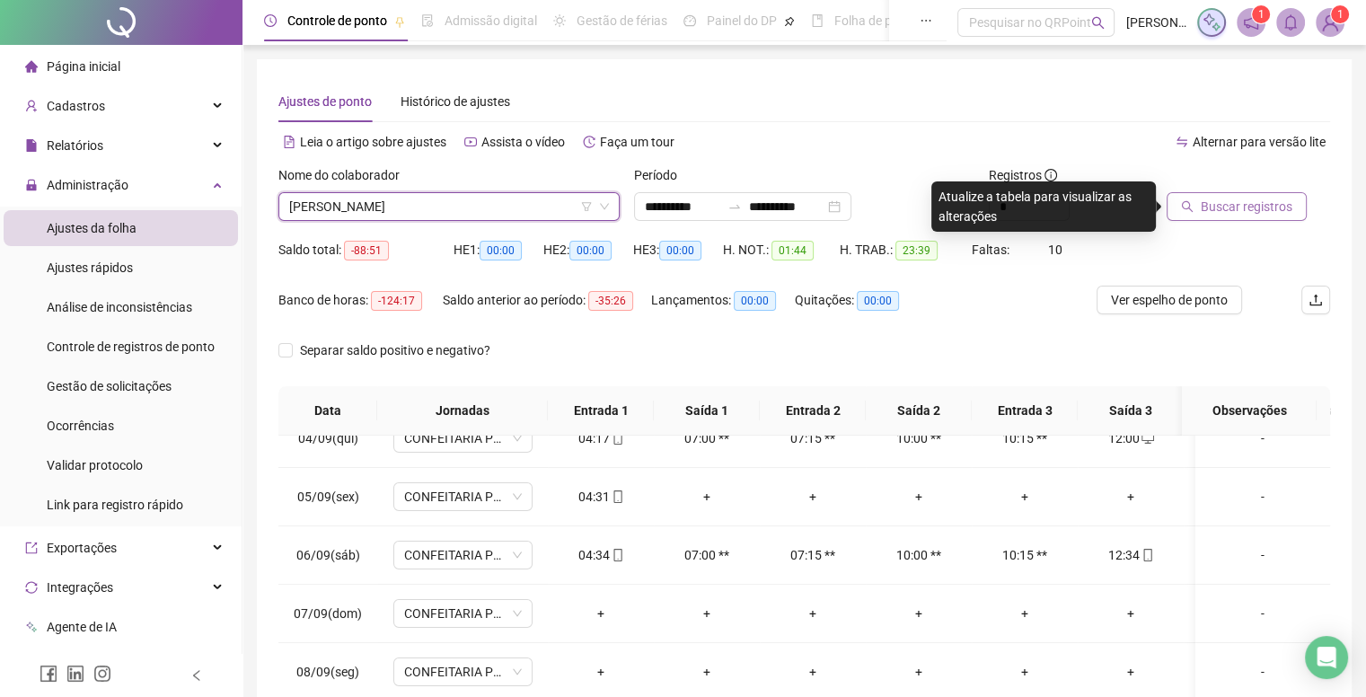
click at [1194, 199] on button "Buscar registros" at bounding box center [1237, 206] width 140 height 29
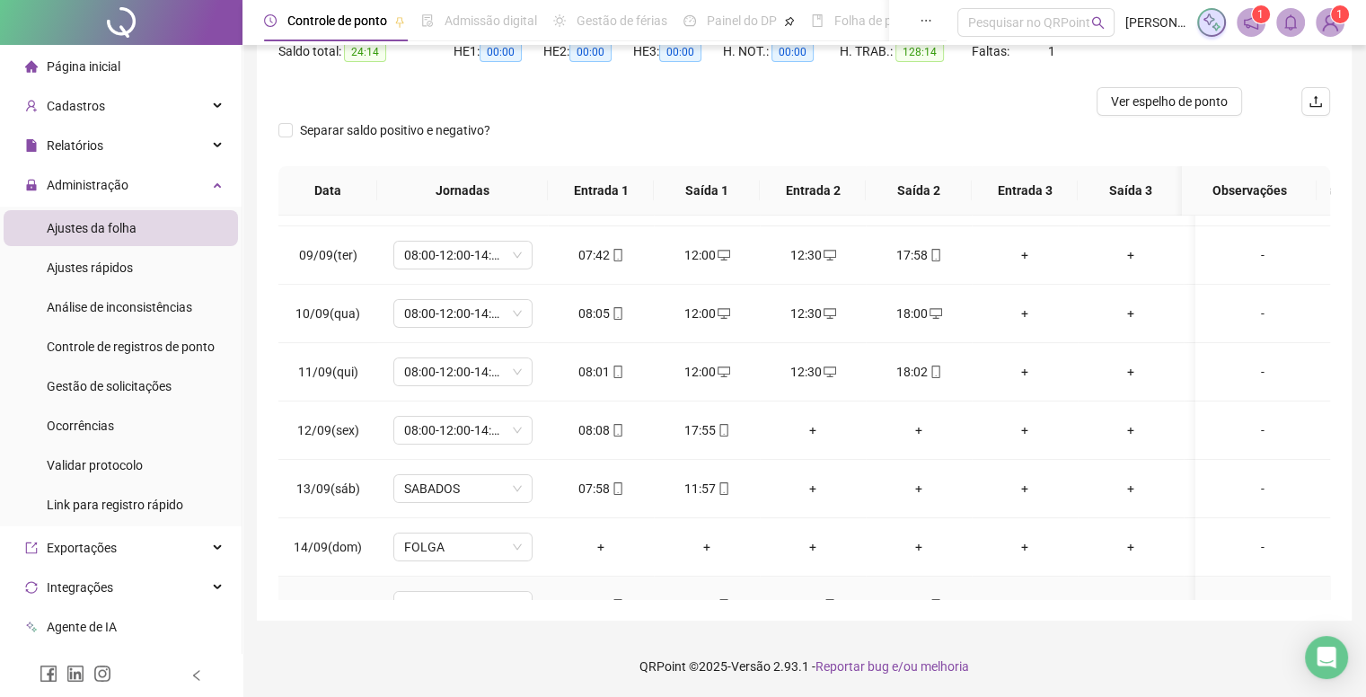
scroll to position [561, 0]
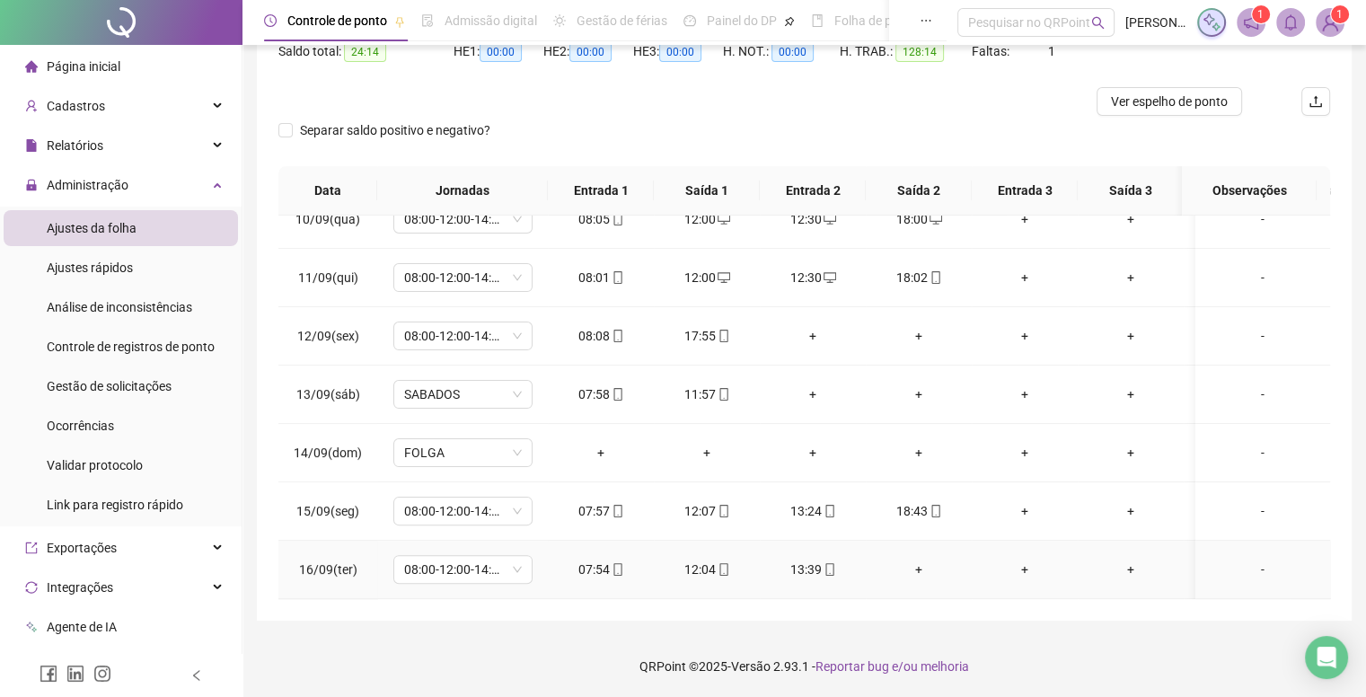
click at [917, 560] on div "+" at bounding box center [918, 570] width 77 height 20
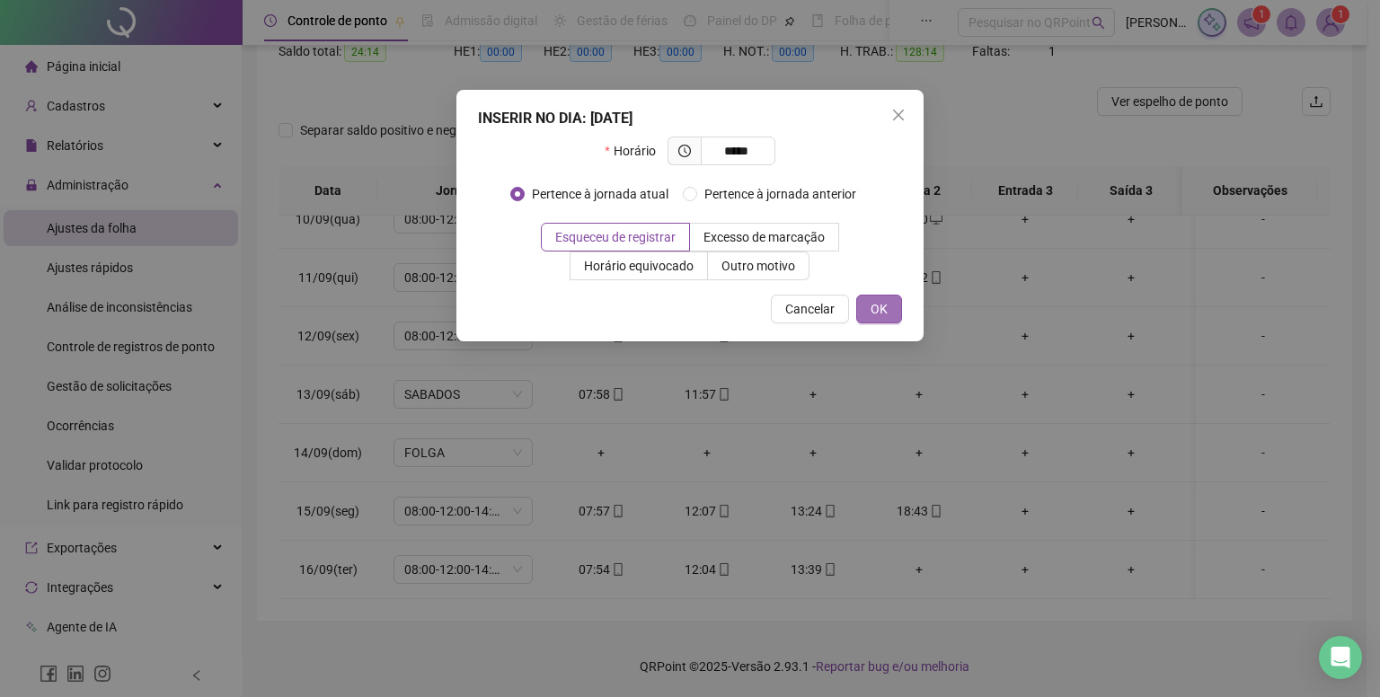
type input "*****"
click at [879, 316] on span "OK" at bounding box center [878, 309] width 17 height 20
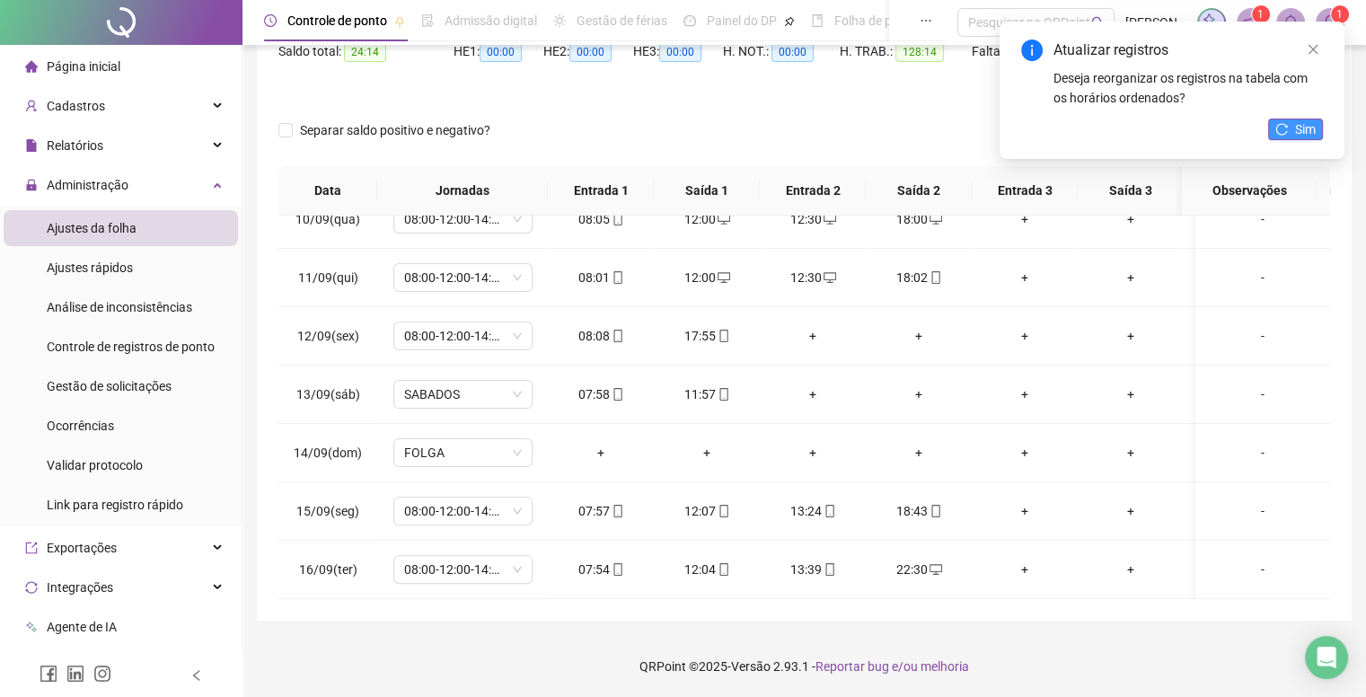
click at [1303, 135] on span "Sim" at bounding box center [1305, 129] width 21 height 20
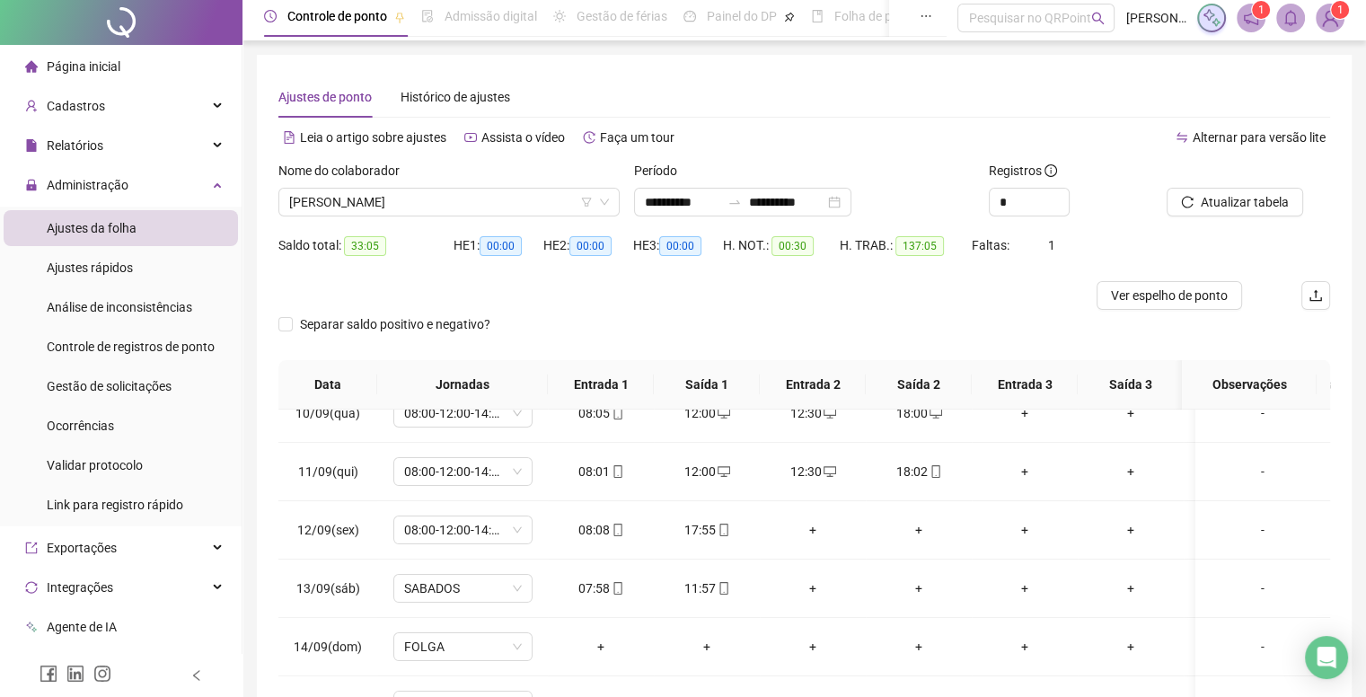
scroll to position [0, 0]
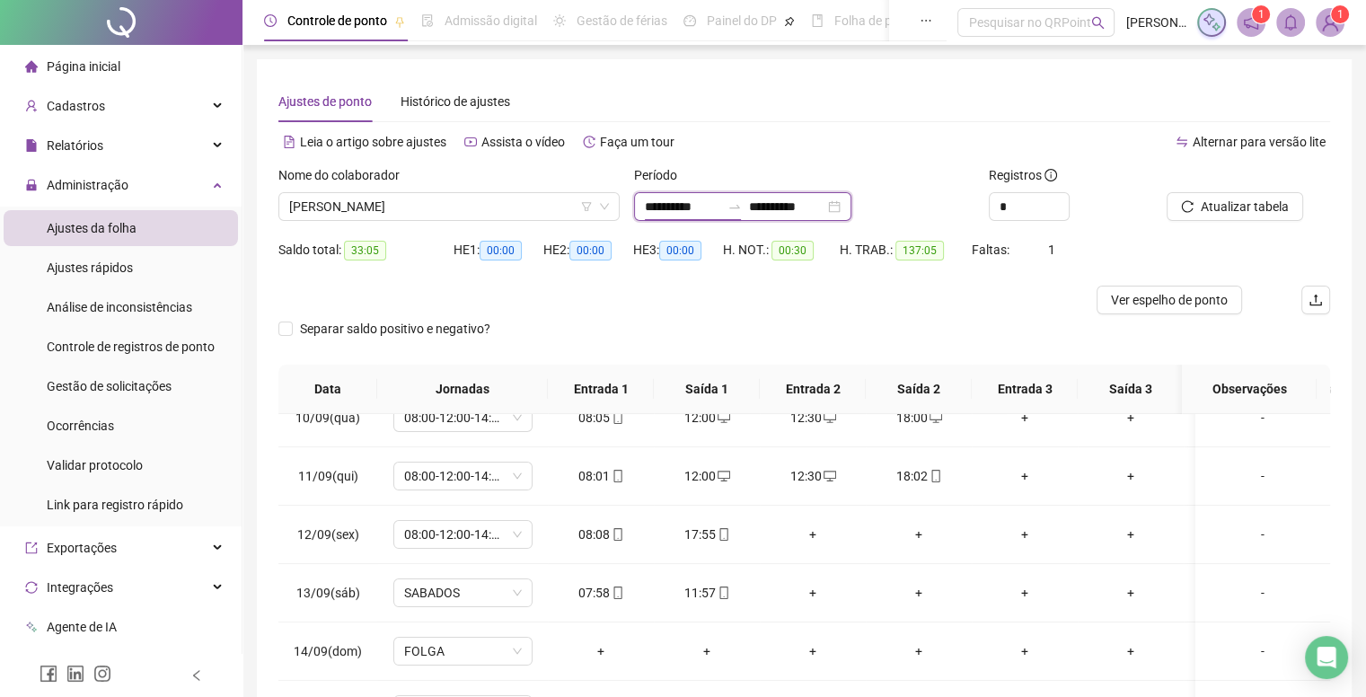
click at [685, 213] on input "**********" at bounding box center [682, 207] width 75 height 20
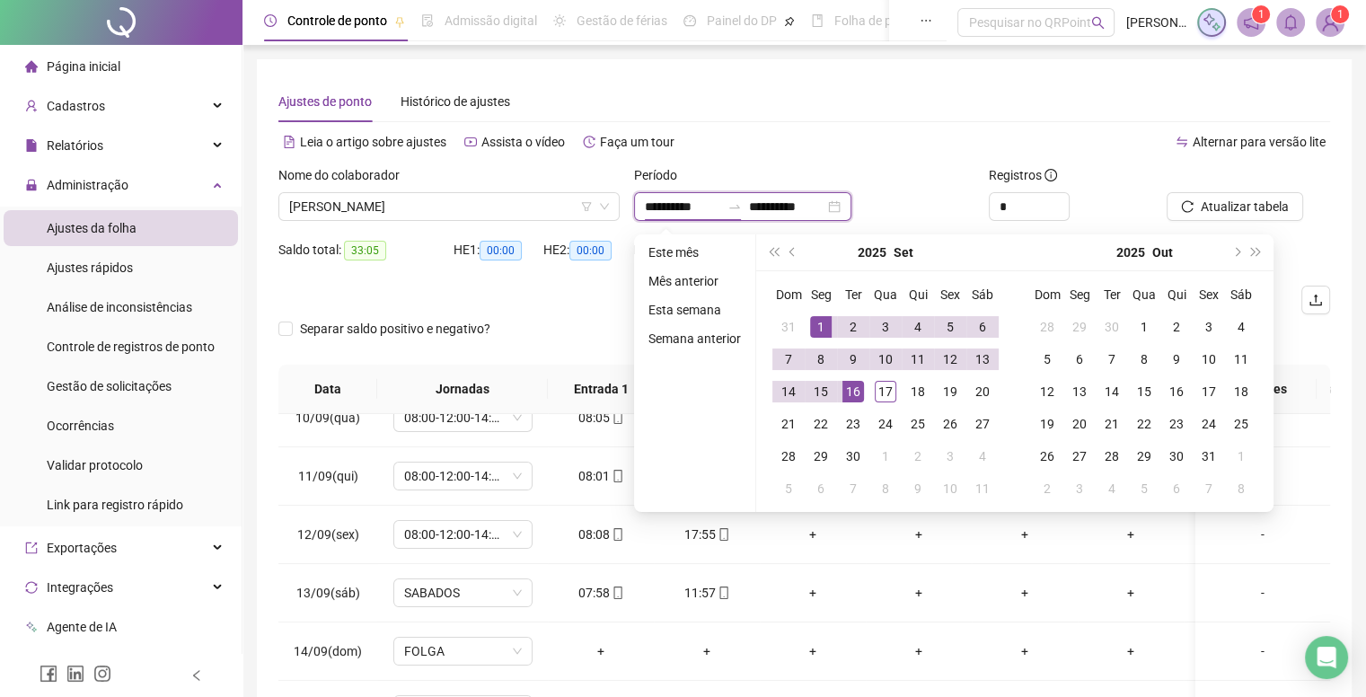
type input "**********"
click at [786, 252] on button "prev-year" at bounding box center [793, 252] width 20 height 36
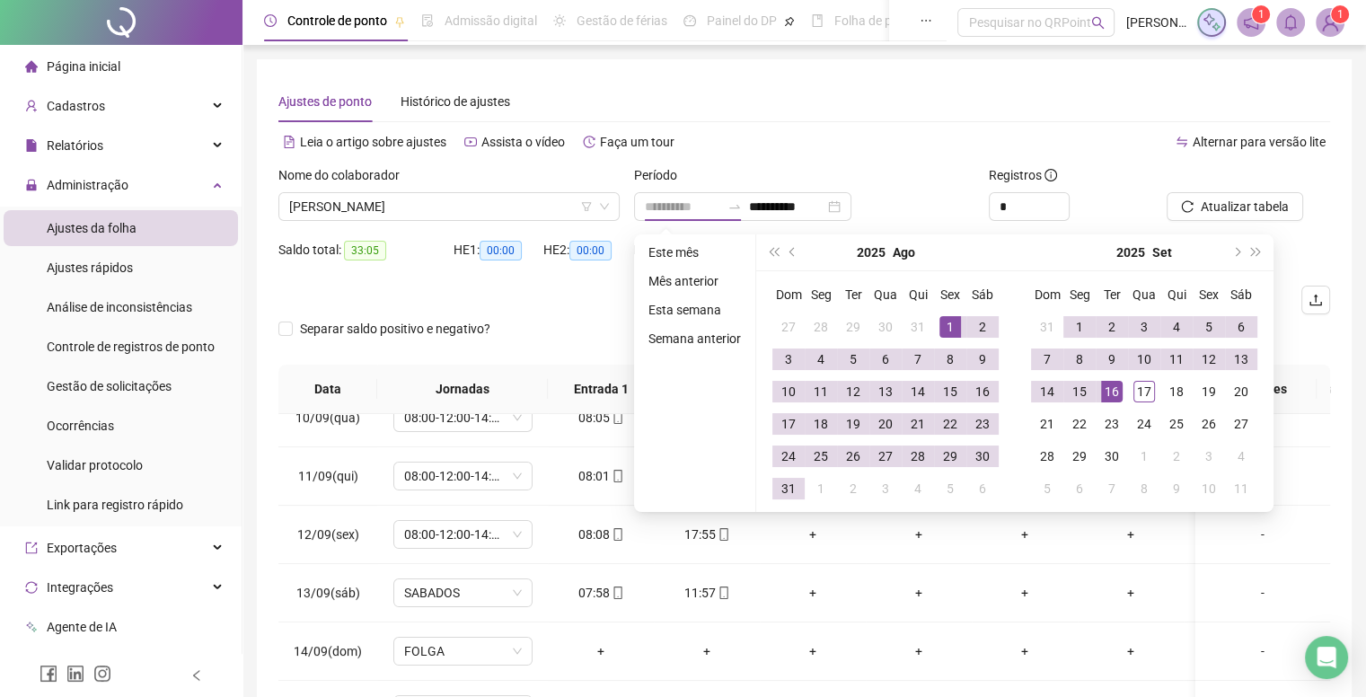
click at [941, 329] on div "1" at bounding box center [951, 327] width 22 height 22
click at [934, 224] on div "**********" at bounding box center [805, 200] width 356 height 70
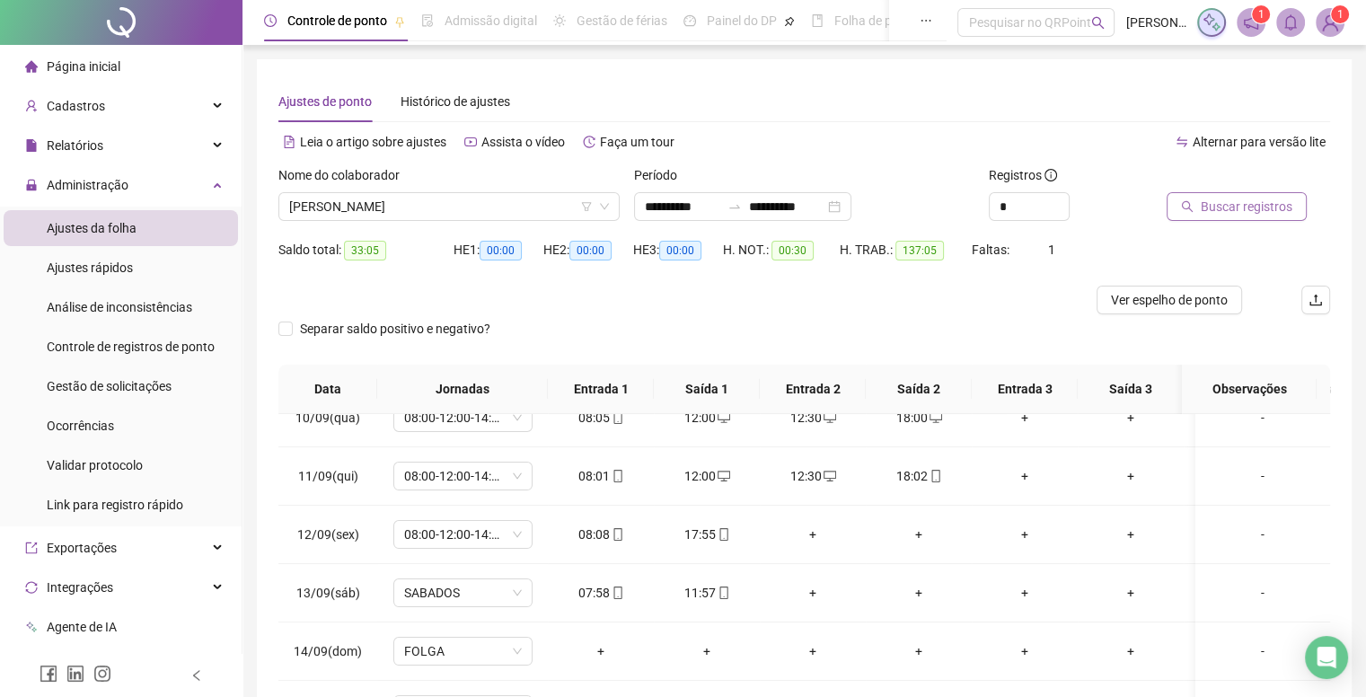
click at [1202, 216] on button "Buscar registros" at bounding box center [1237, 206] width 140 height 29
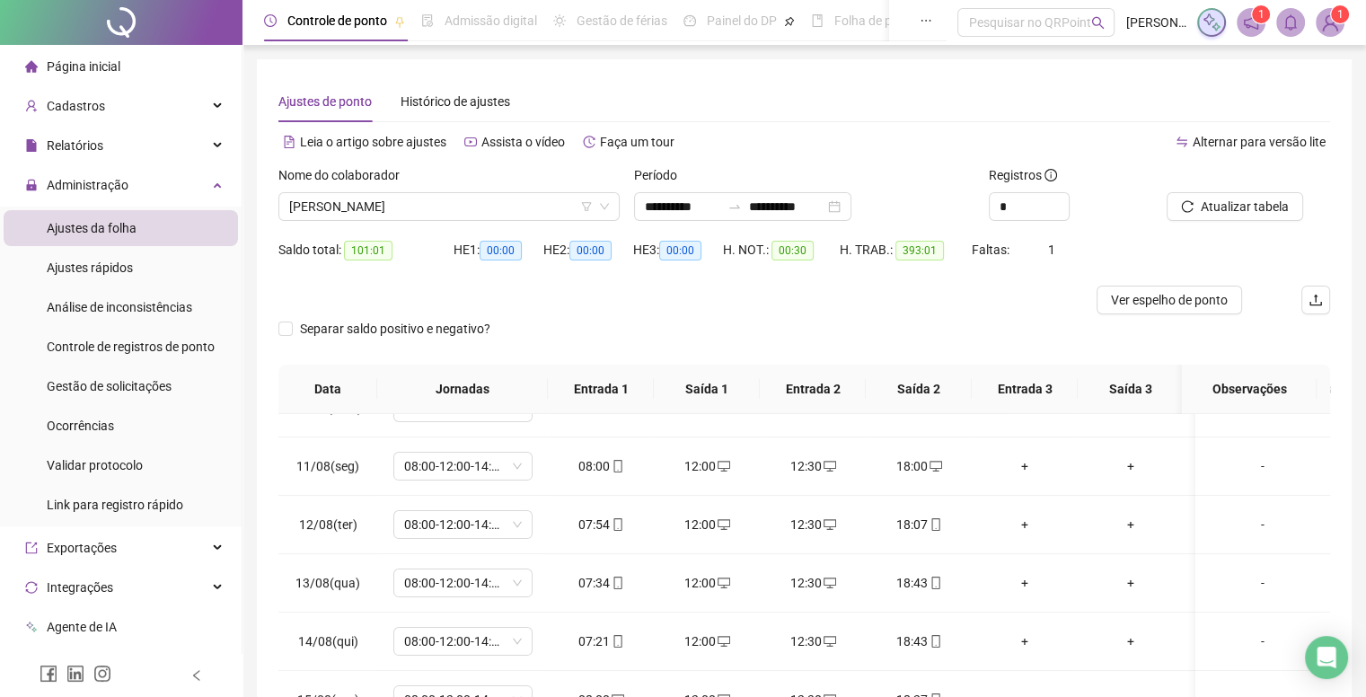
click at [392, 249] on div "Saldo total: 101:01" at bounding box center [365, 250] width 175 height 21
click at [375, 272] on div "Saldo total: 101:01" at bounding box center [365, 260] width 175 height 50
click at [852, 213] on div "**********" at bounding box center [742, 206] width 217 height 29
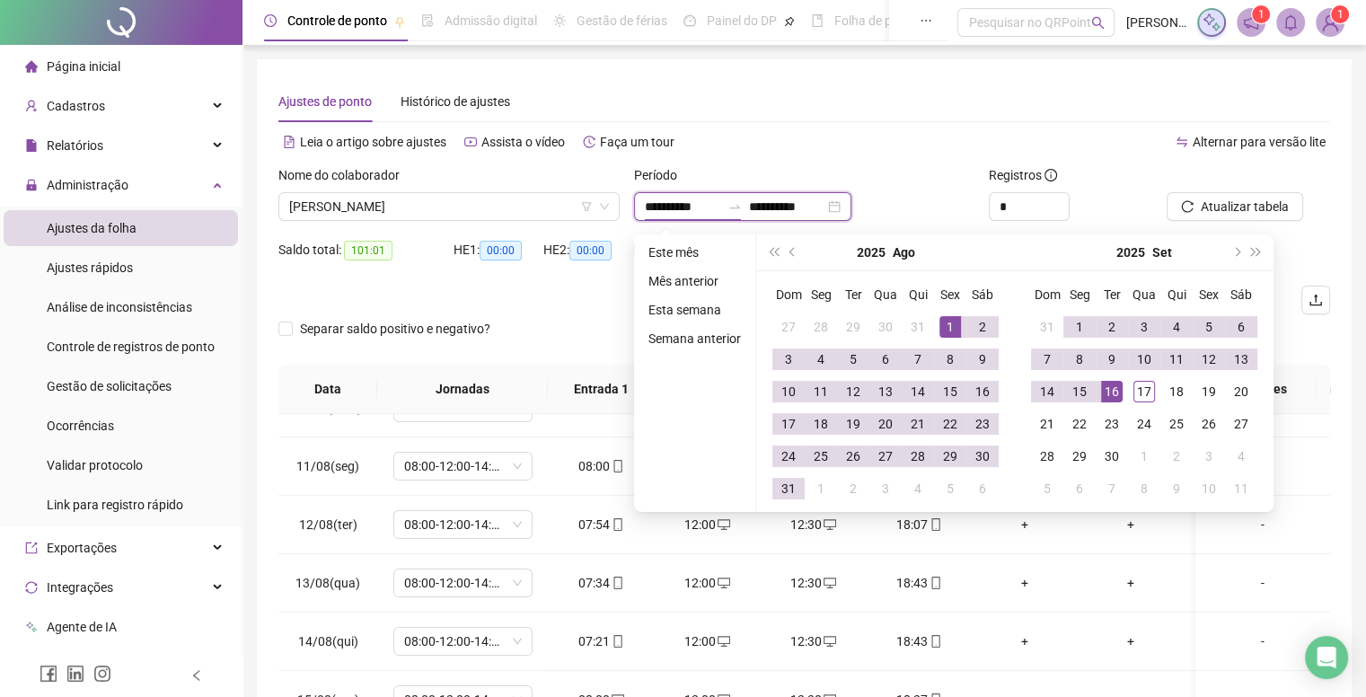
type input "**********"
type input "*"
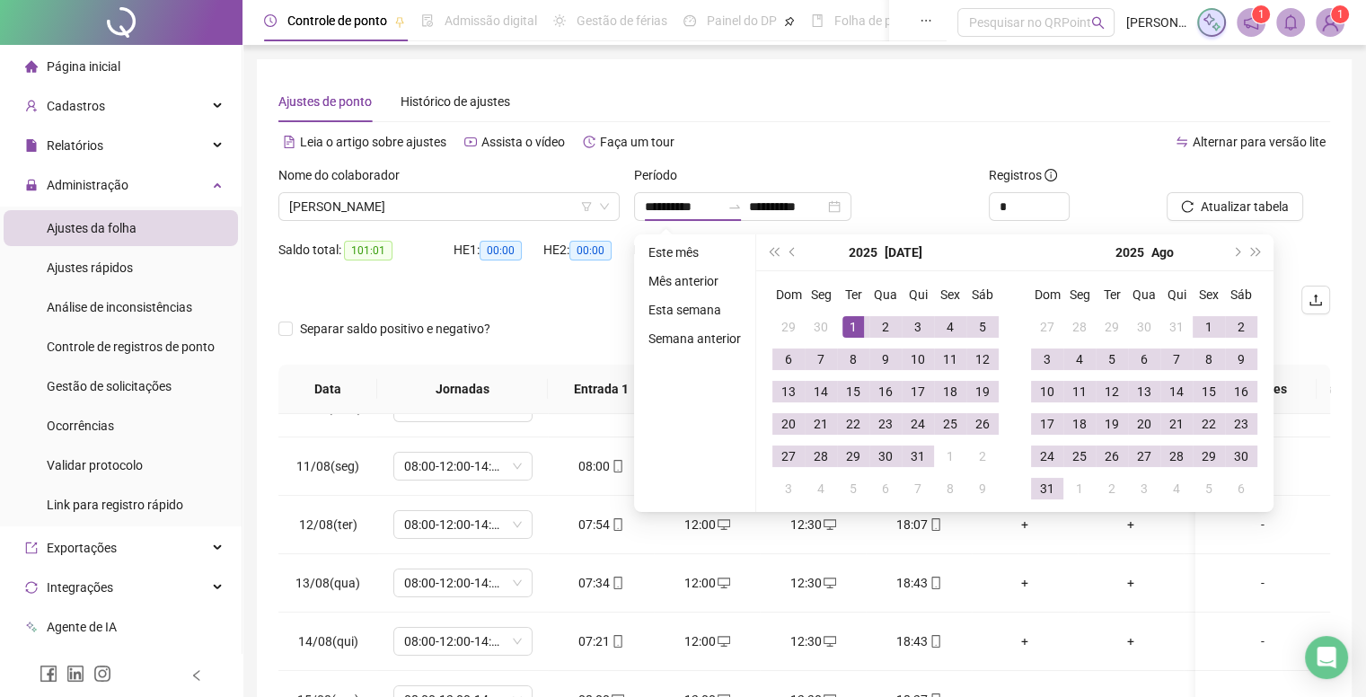
click at [810, 121] on div "Ajustes de ponto Histórico de ajustes" at bounding box center [804, 101] width 1052 height 41
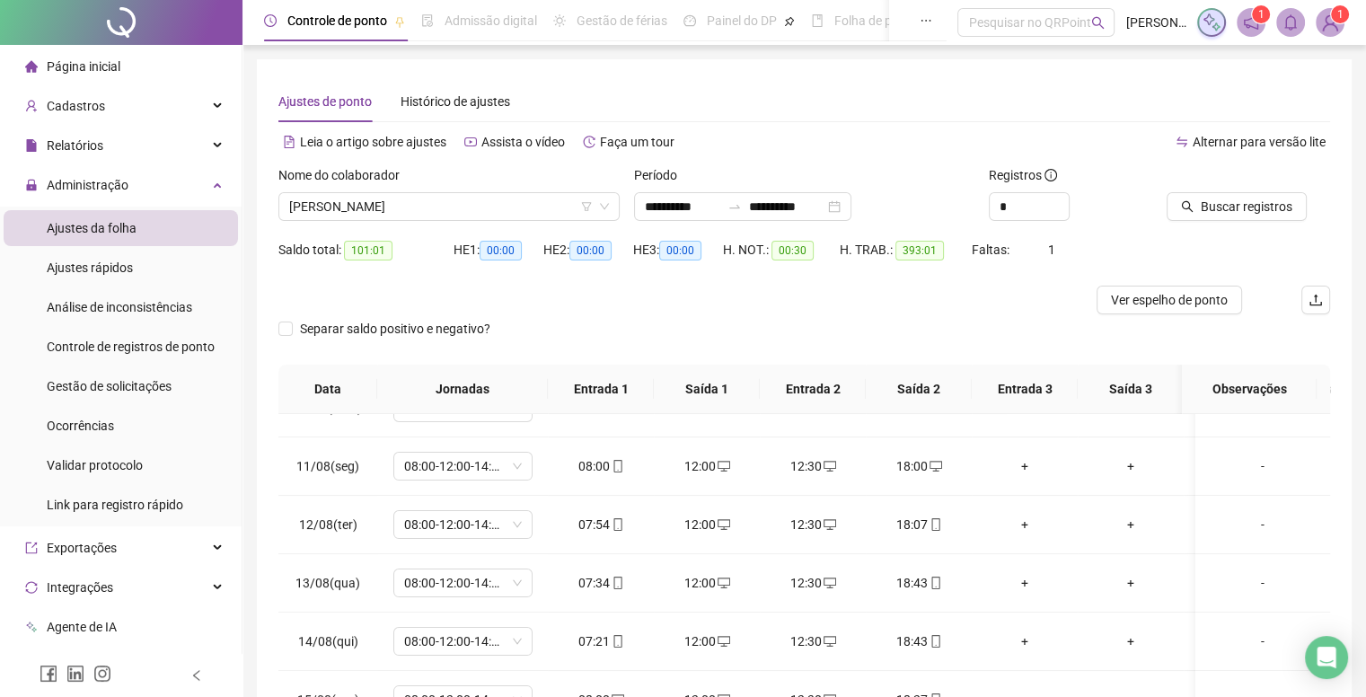
type input "**********"
click at [1197, 199] on button "Buscar registros" at bounding box center [1237, 206] width 140 height 29
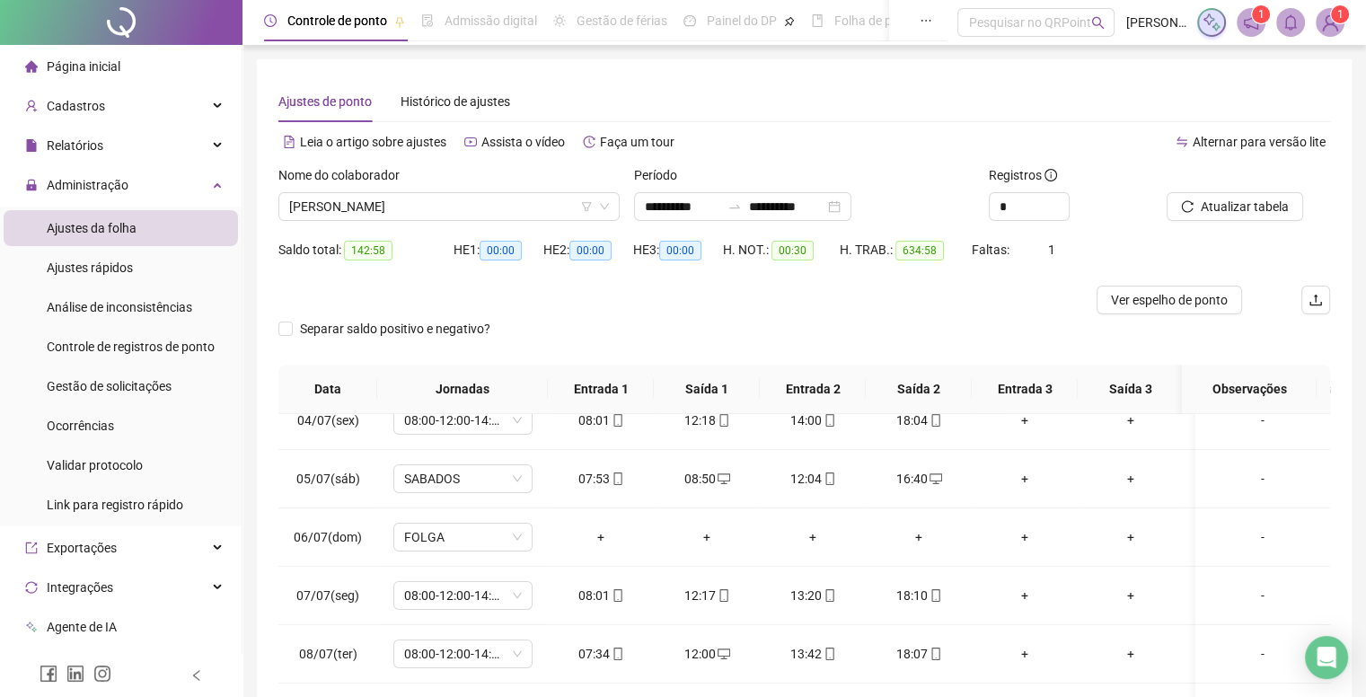
scroll to position [111, 0]
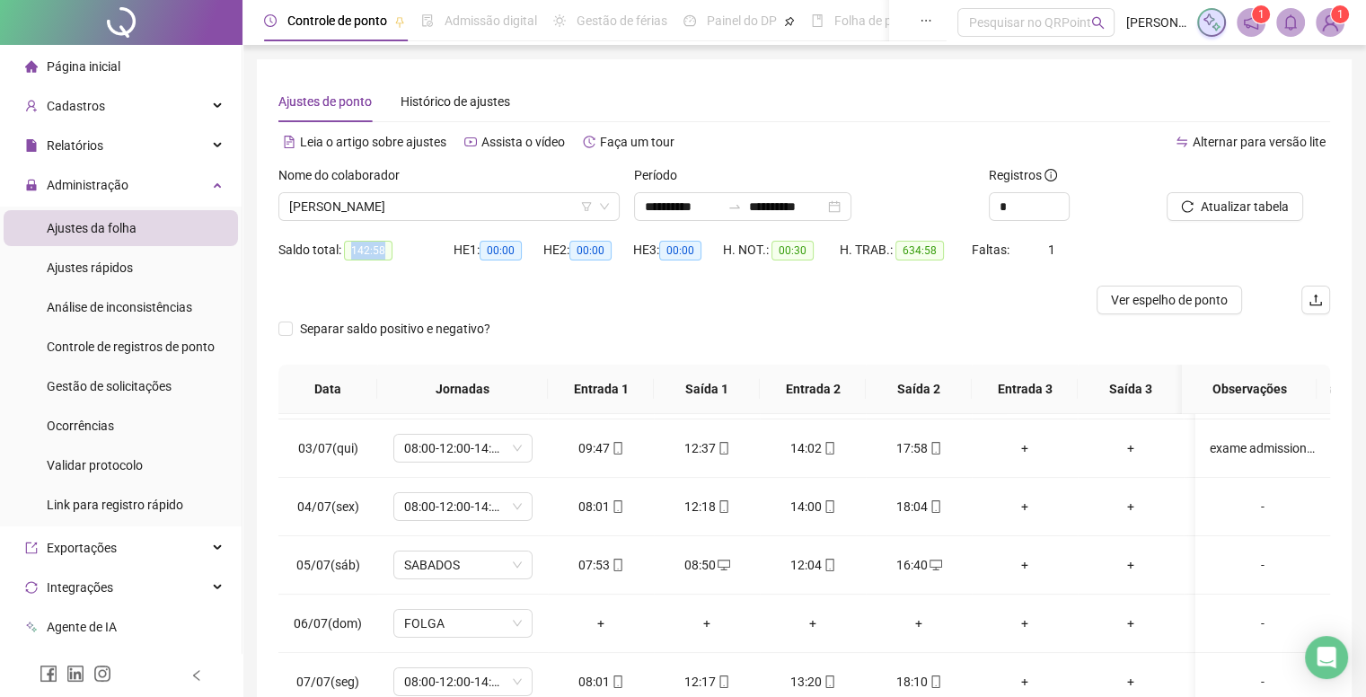
drag, startPoint x: 342, startPoint y: 258, endPoint x: 395, endPoint y: 258, distance: 53.0
click at [395, 258] on div "Saldo total: 142:58" at bounding box center [365, 250] width 175 height 21
click at [410, 320] on span "Separar saldo positivo e negativo?" at bounding box center [395, 329] width 205 height 20
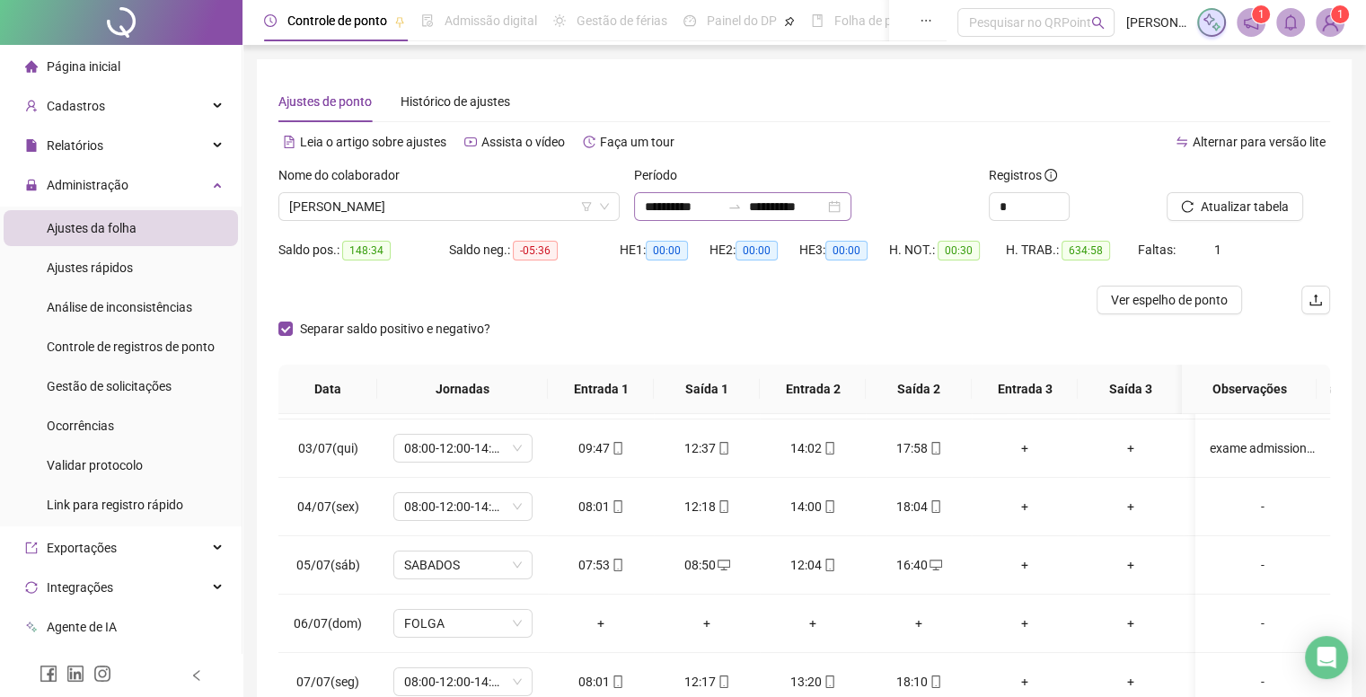
click at [693, 218] on div "**********" at bounding box center [742, 206] width 217 height 29
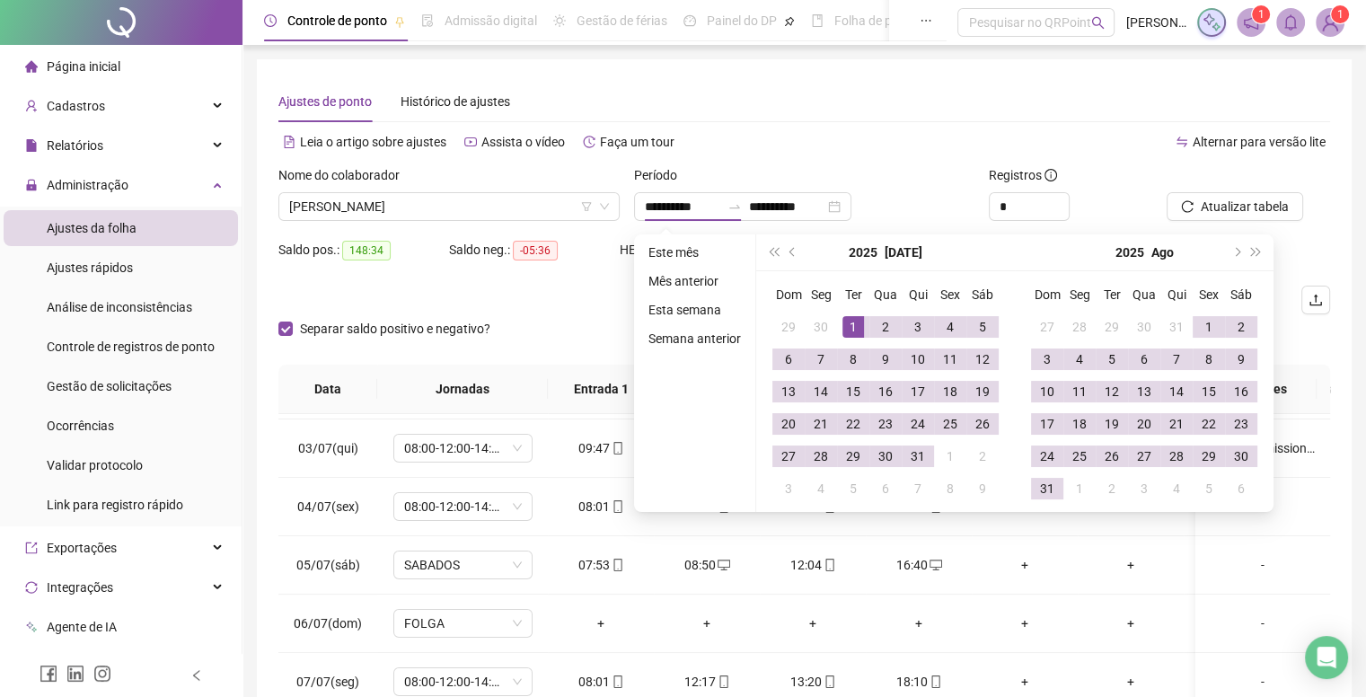
click at [764, 137] on div "Leia o artigo sobre ajustes Assista o vídeo Faça um tour" at bounding box center [541, 142] width 526 height 29
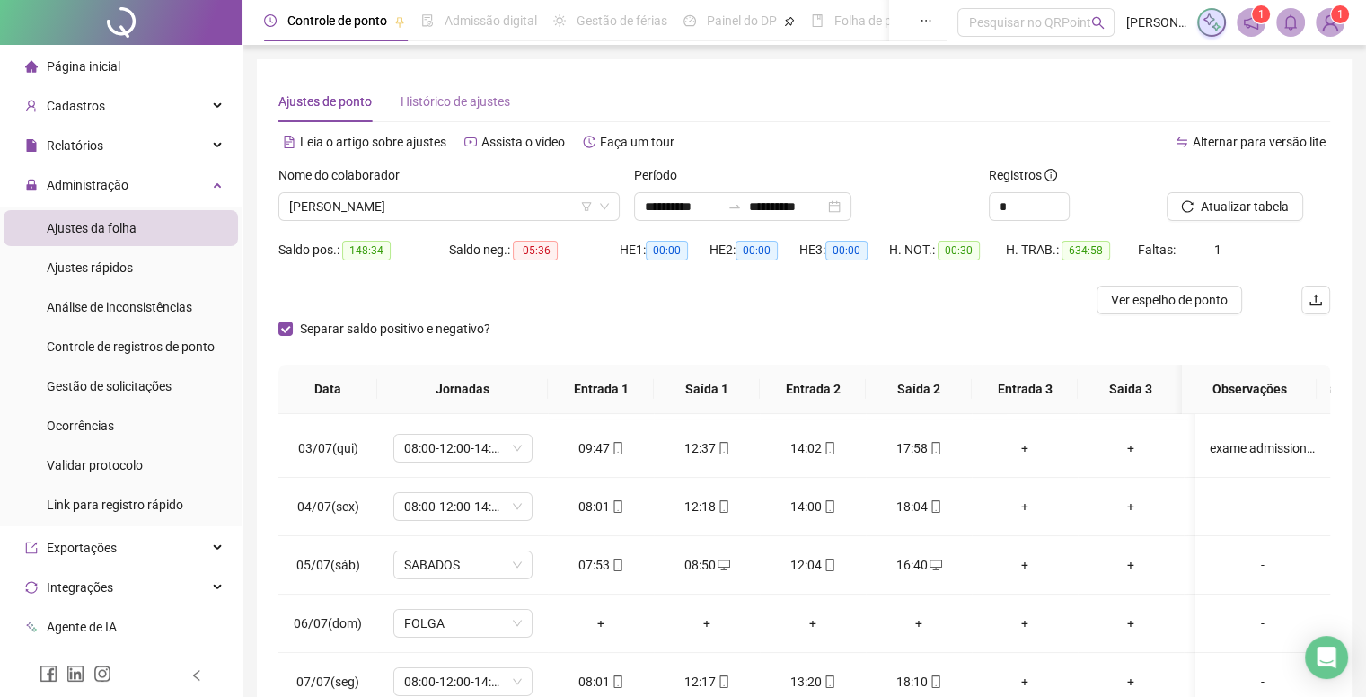
click at [490, 81] on div "Histórico de ajustes" at bounding box center [456, 101] width 110 height 41
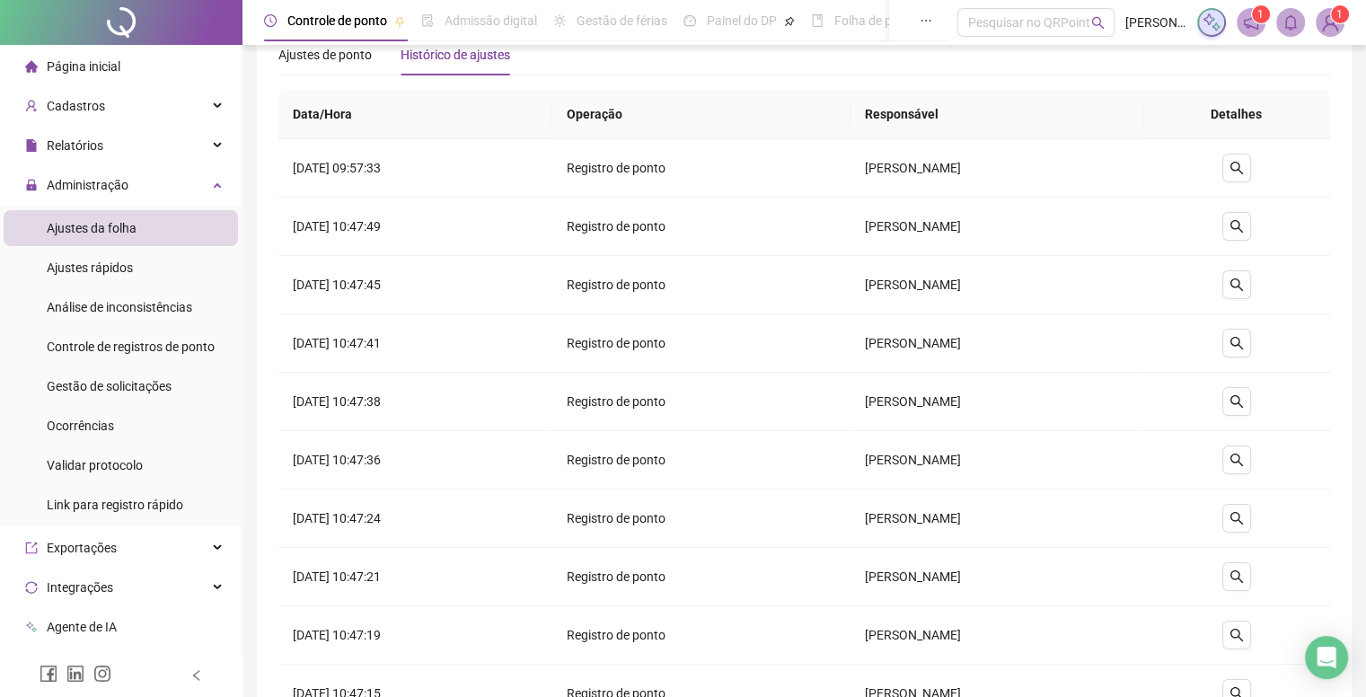
scroll to position [0, 0]
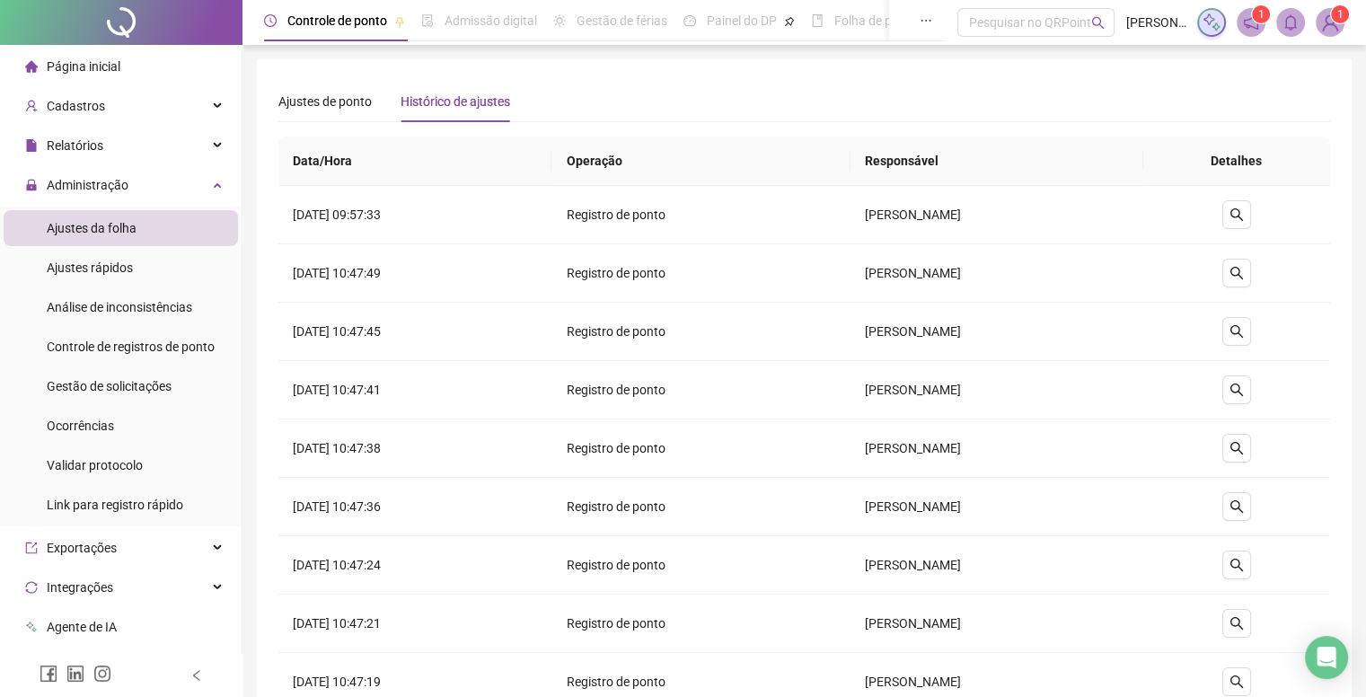
click at [159, 219] on li "Ajustes da folha" at bounding box center [121, 228] width 234 height 36
click at [143, 227] on li "Ajustes da folha" at bounding box center [121, 228] width 234 height 36
click at [158, 168] on div "Administração" at bounding box center [121, 185] width 234 height 36
